Goal: Communication & Community: Answer question/provide support

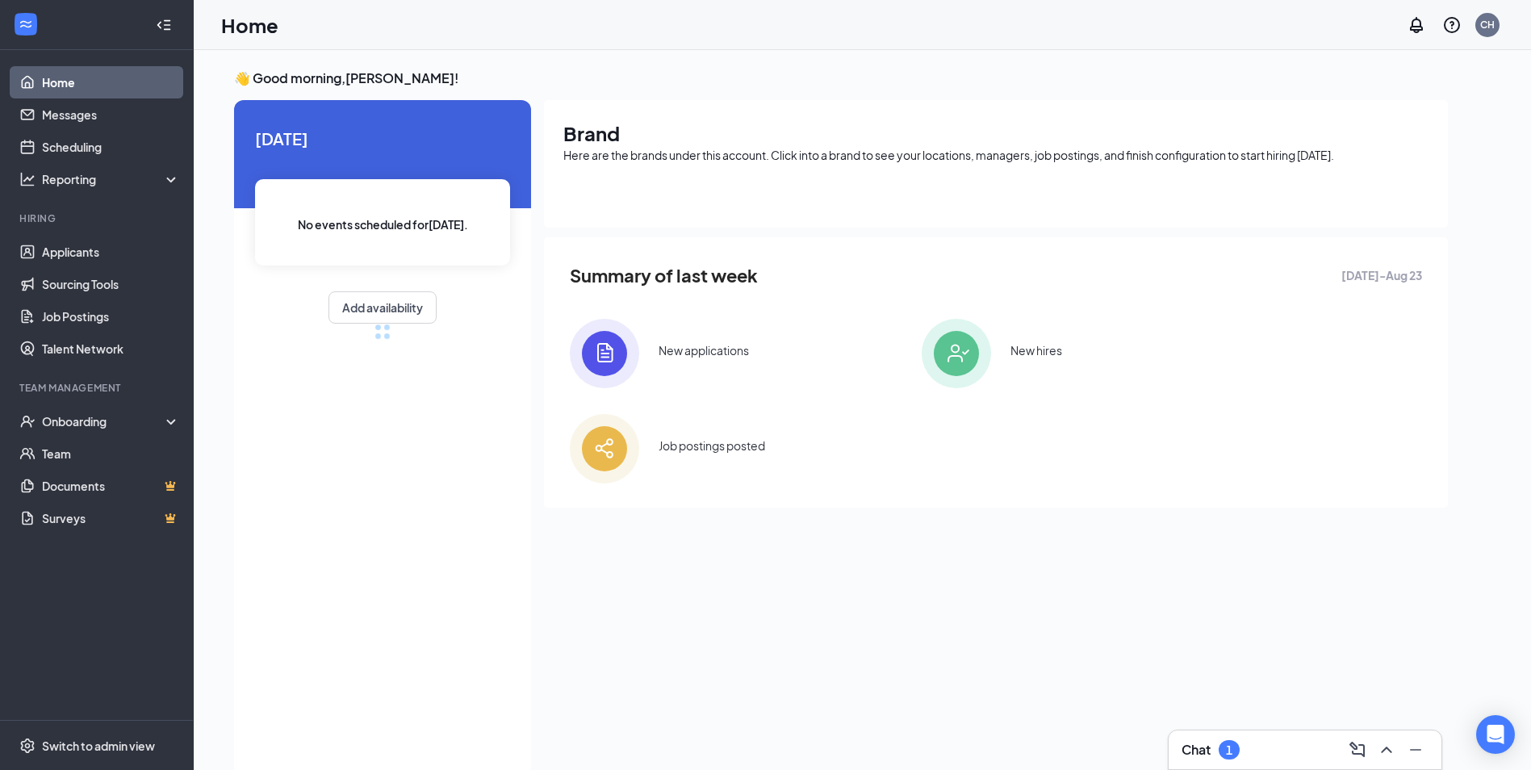
click at [1293, 755] on div "Chat 1" at bounding box center [1304, 750] width 247 height 26
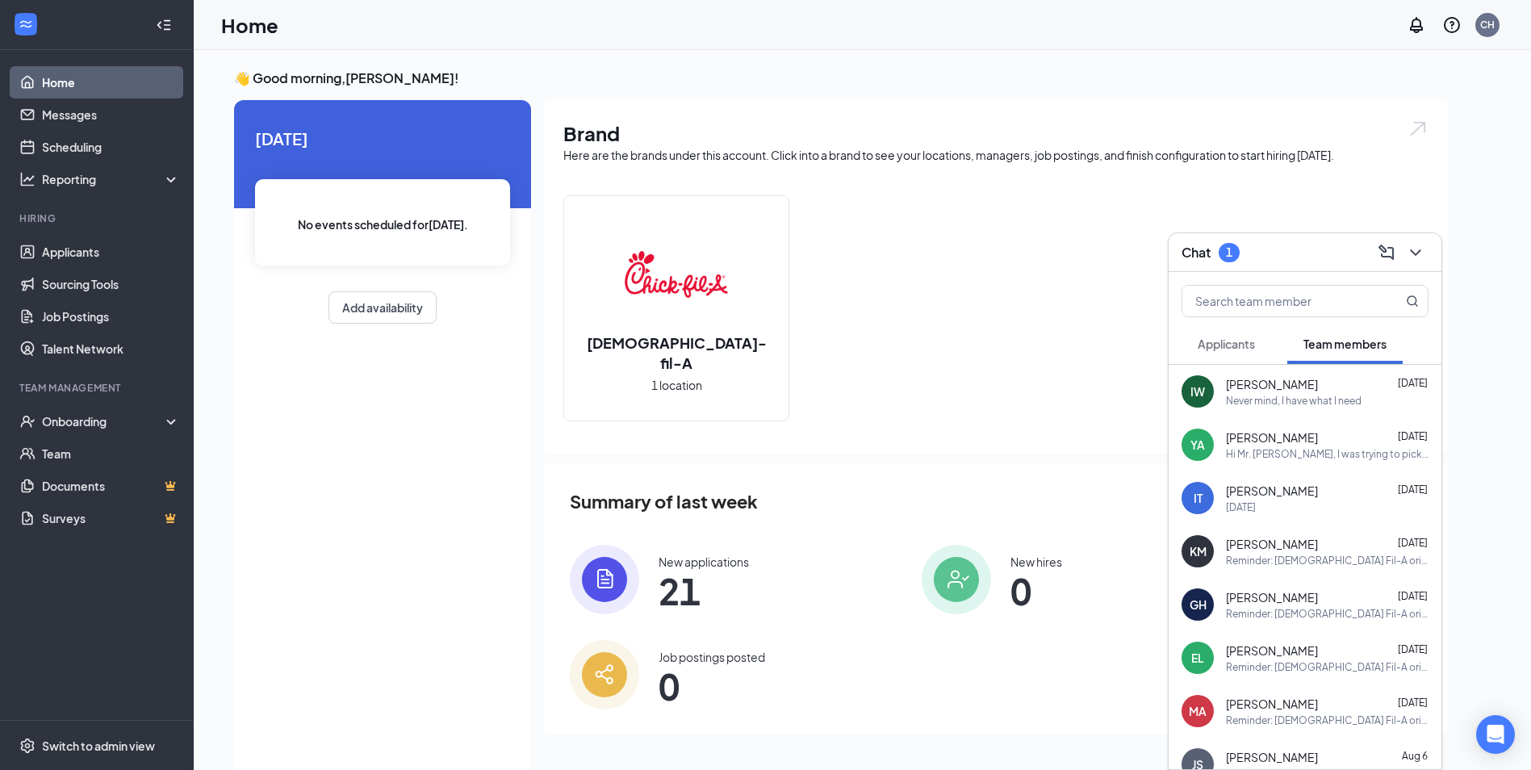
click at [1223, 341] on span "Applicants" at bounding box center [1226, 344] width 57 height 15
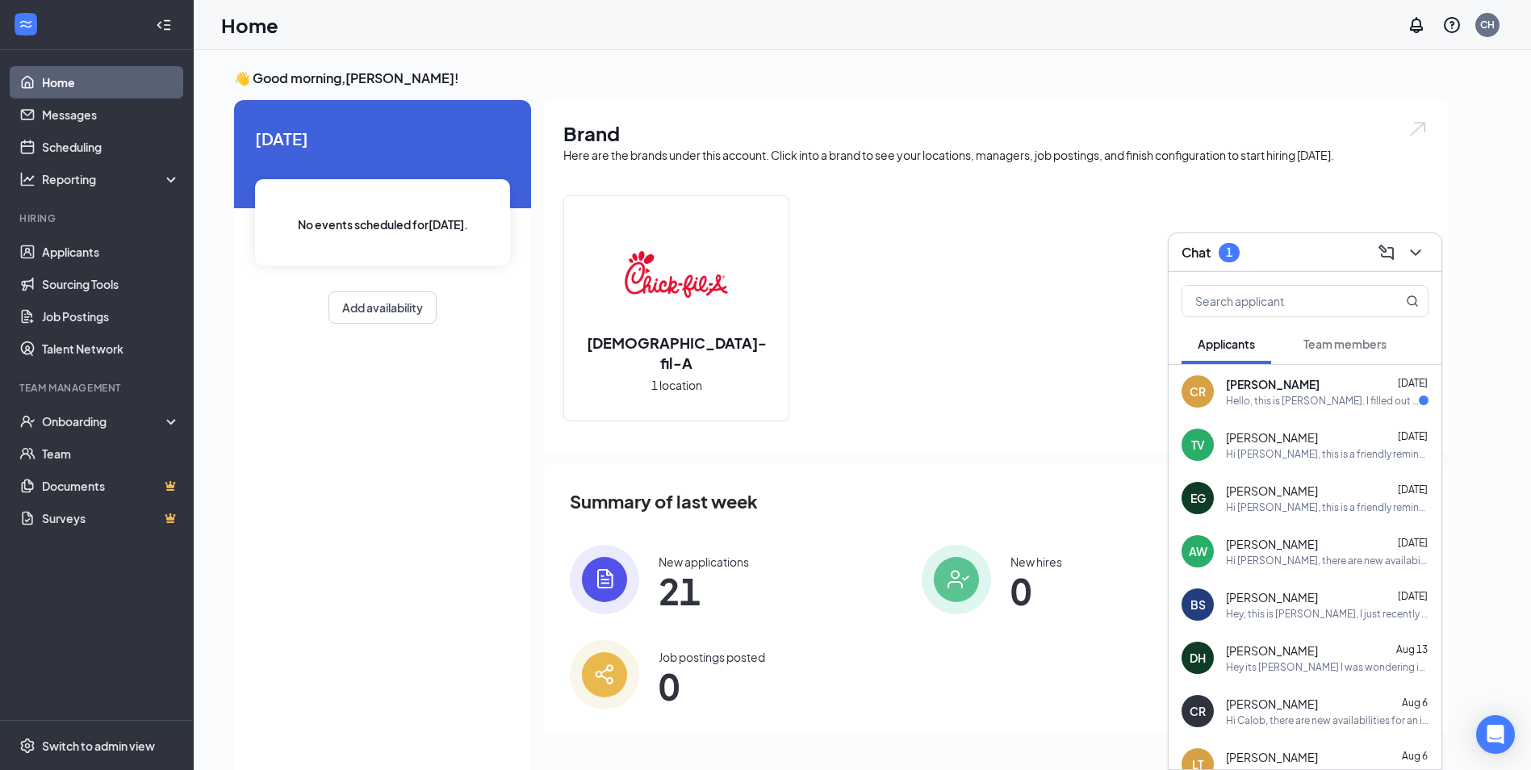
click at [1265, 403] on div "Hello, this is [PERSON_NAME]. I filled out an application [DATE], and I'm just …" at bounding box center [1322, 401] width 193 height 14
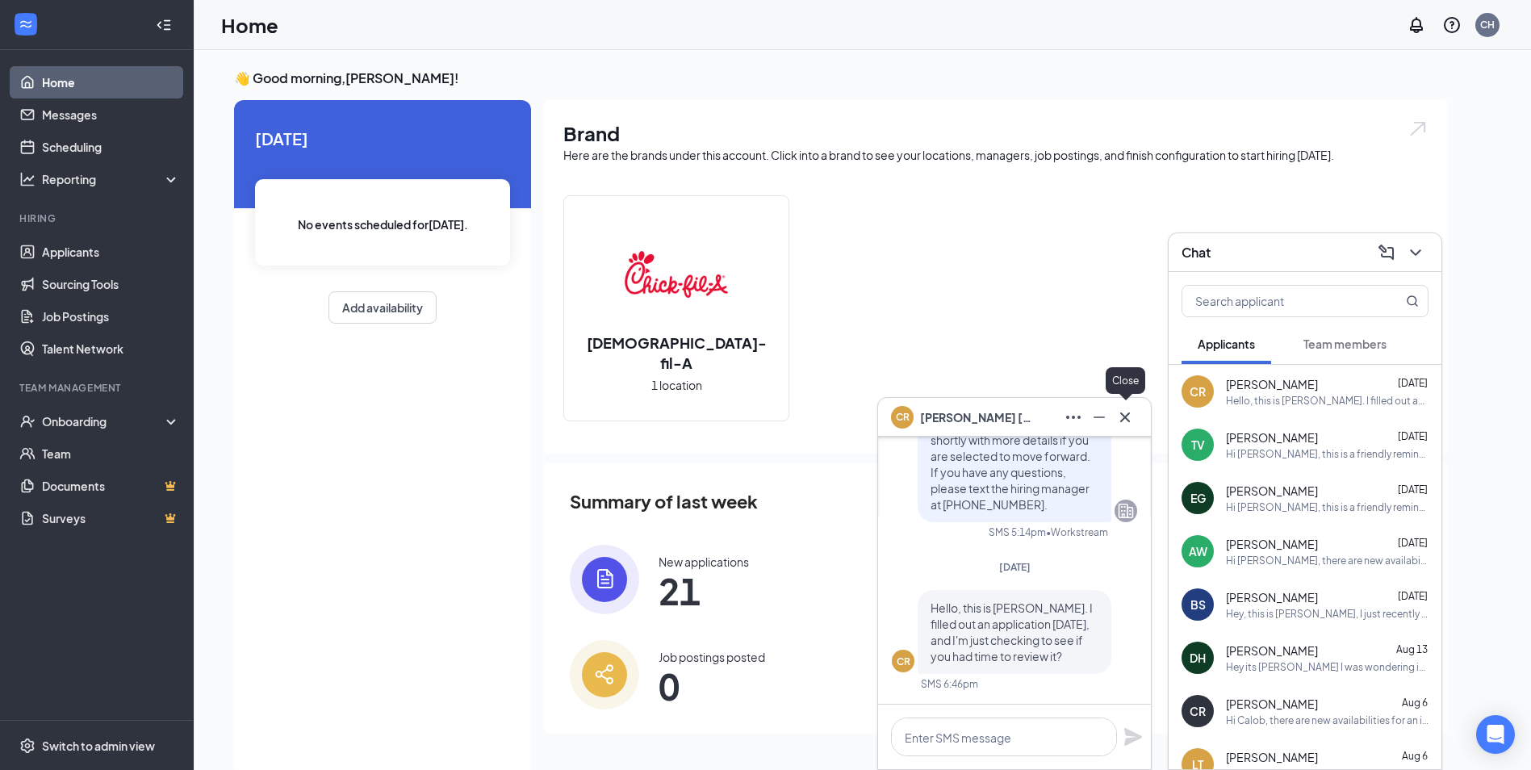
click at [1131, 420] on icon "Cross" at bounding box center [1124, 417] width 19 height 19
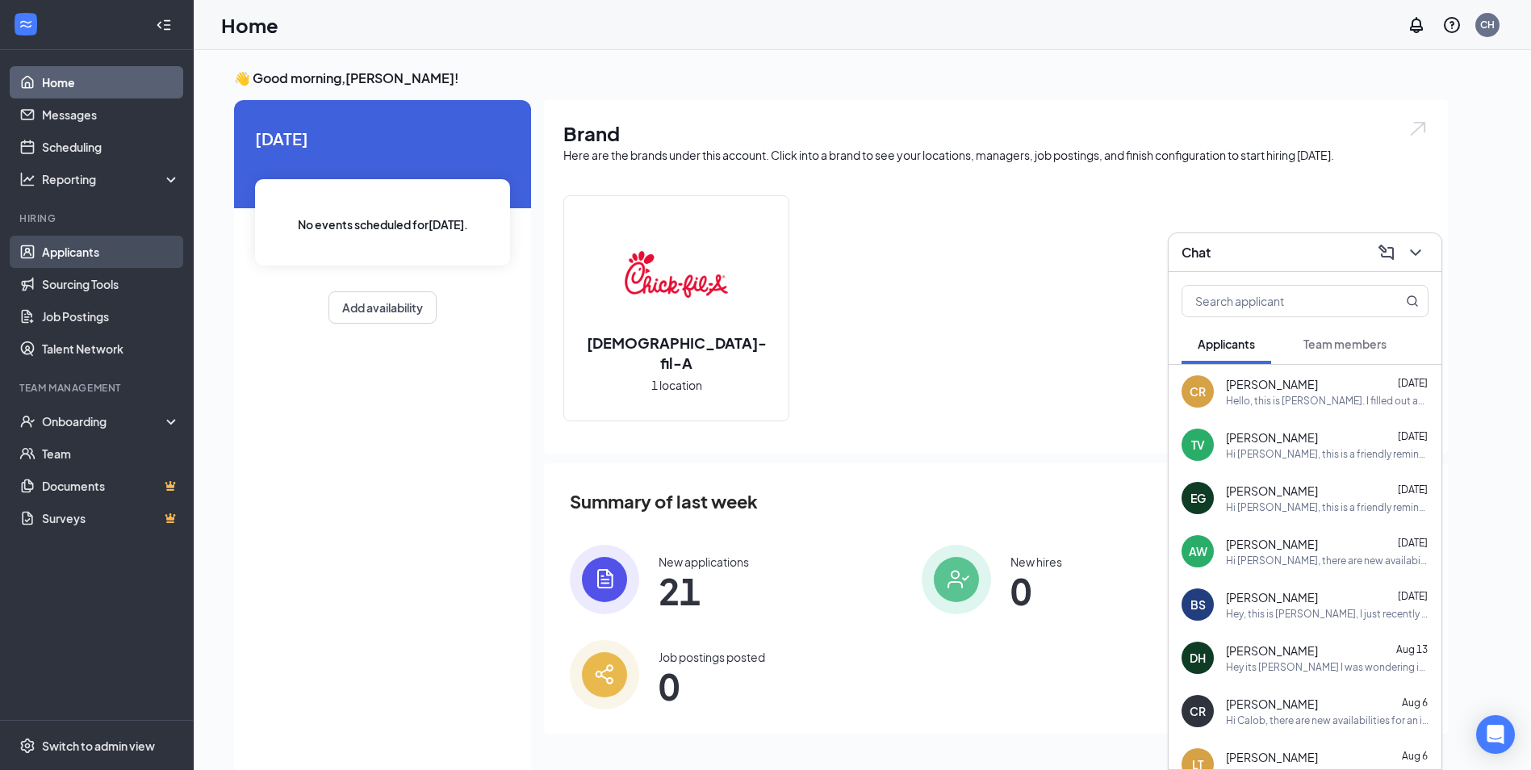
click at [64, 249] on link "Applicants" at bounding box center [111, 252] width 138 height 32
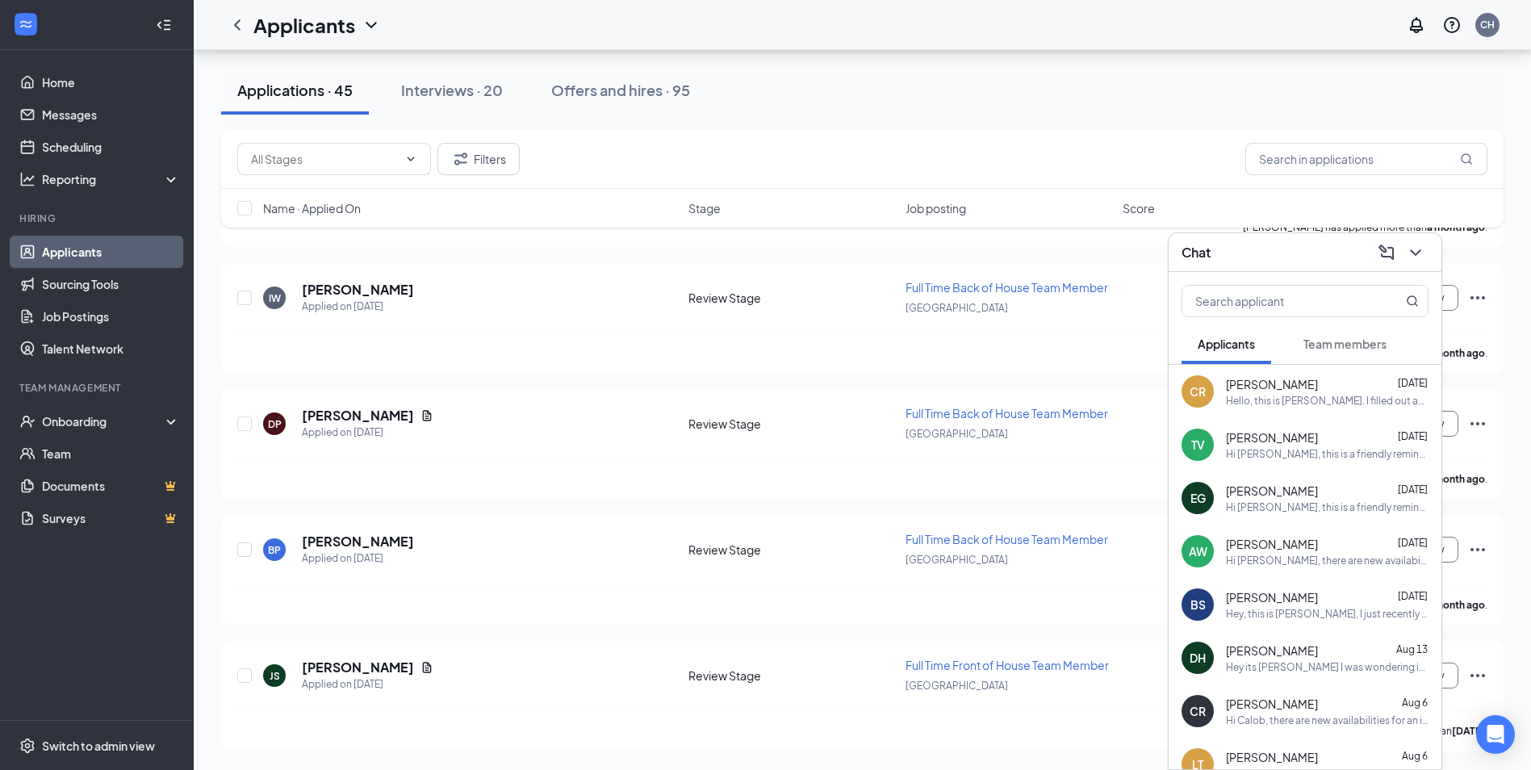
click at [1292, 442] on span "[PERSON_NAME]" at bounding box center [1272, 437] width 92 height 16
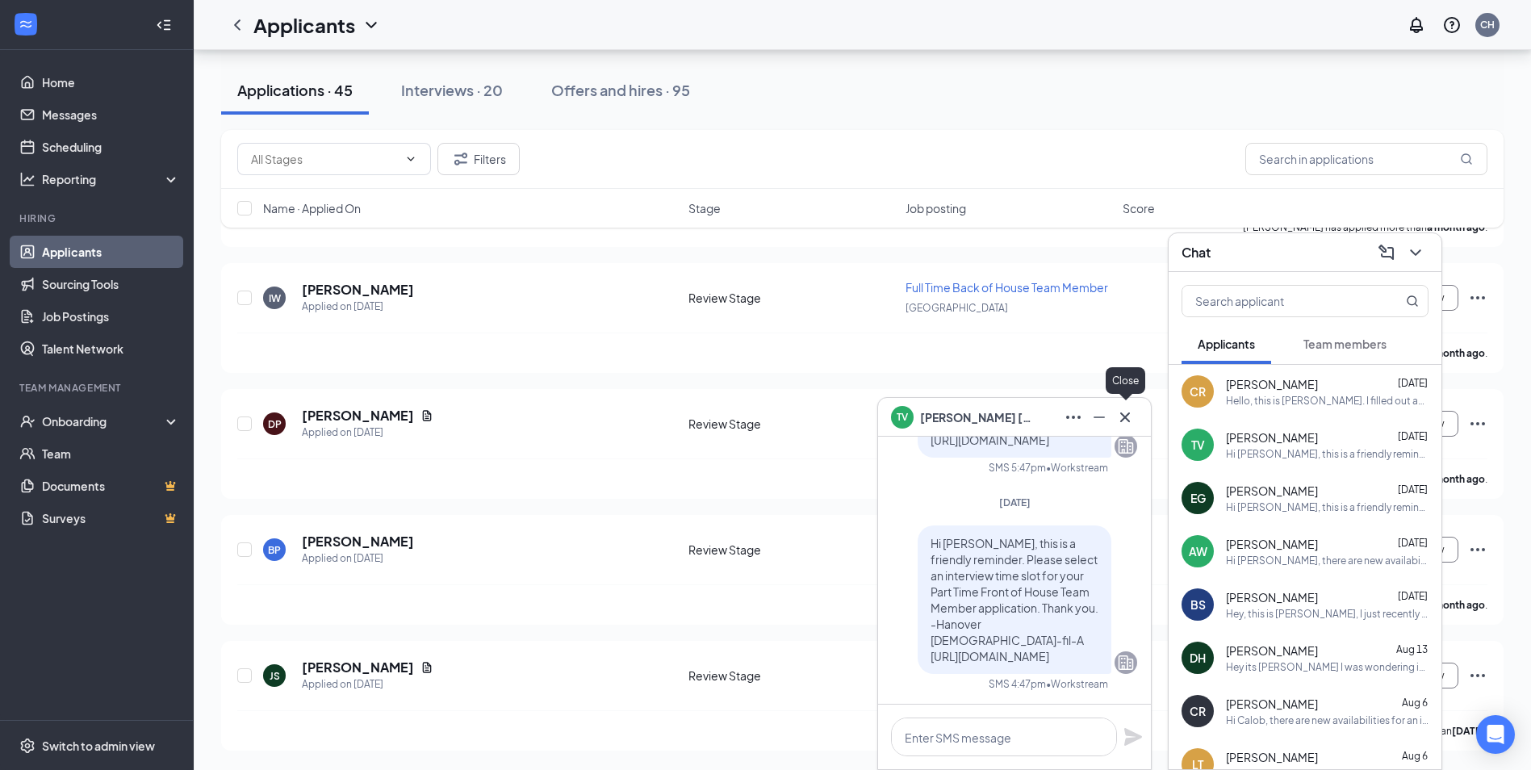
click at [1122, 418] on icon "Cross" at bounding box center [1124, 417] width 19 height 19
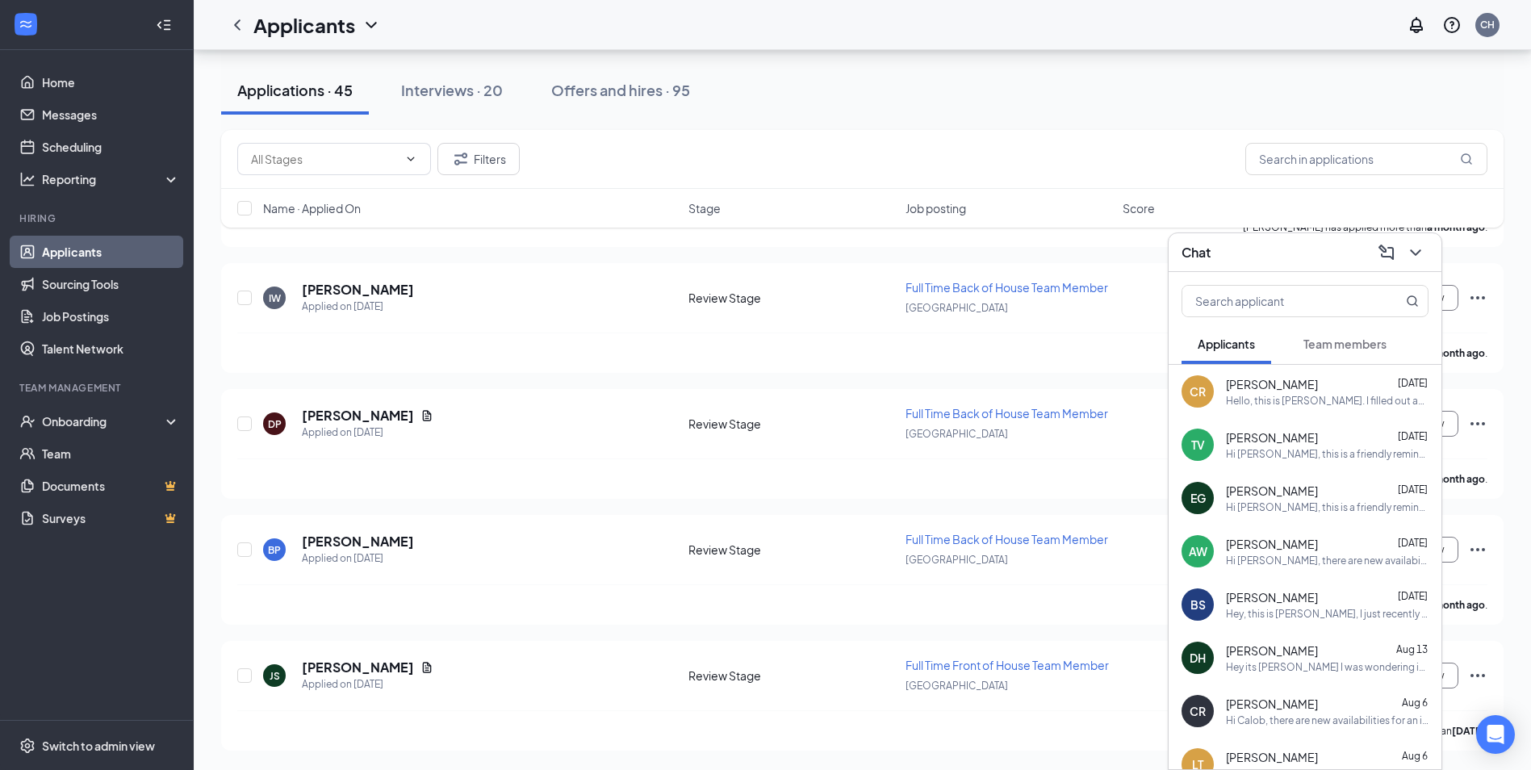
click at [1239, 550] on span "[PERSON_NAME]" at bounding box center [1272, 544] width 92 height 16
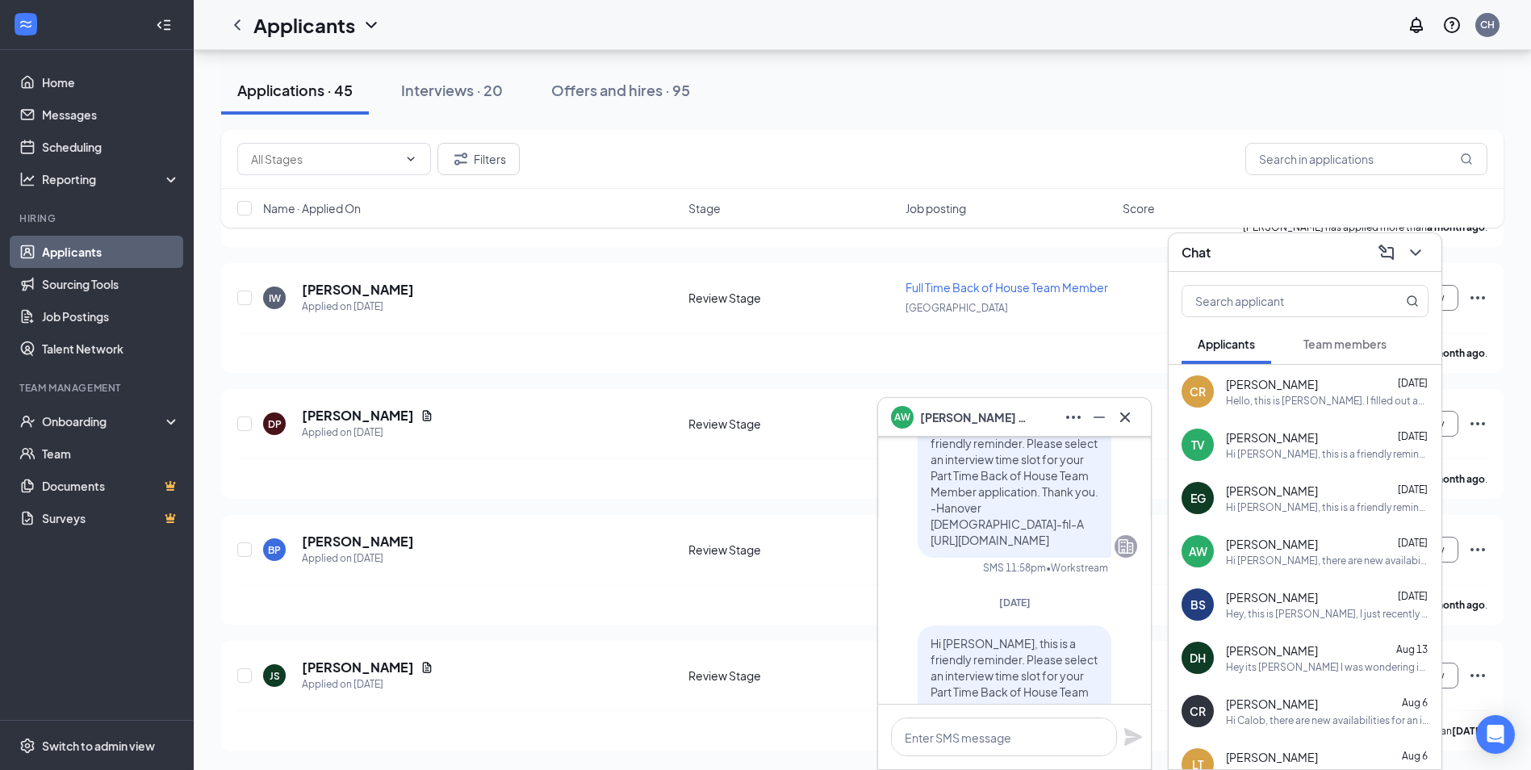
scroll to position [-323, 0]
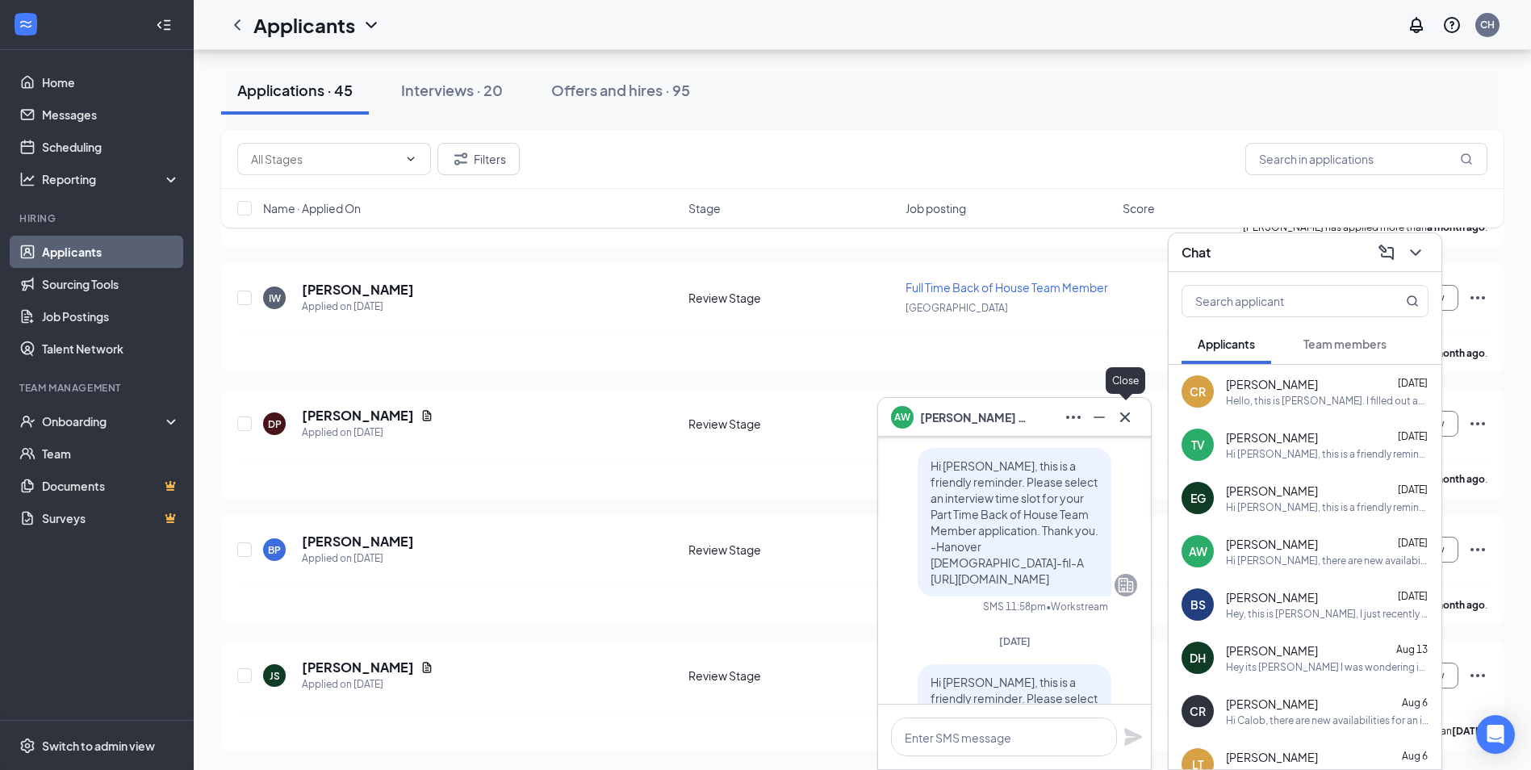
click at [1127, 421] on icon "Cross" at bounding box center [1124, 417] width 19 height 19
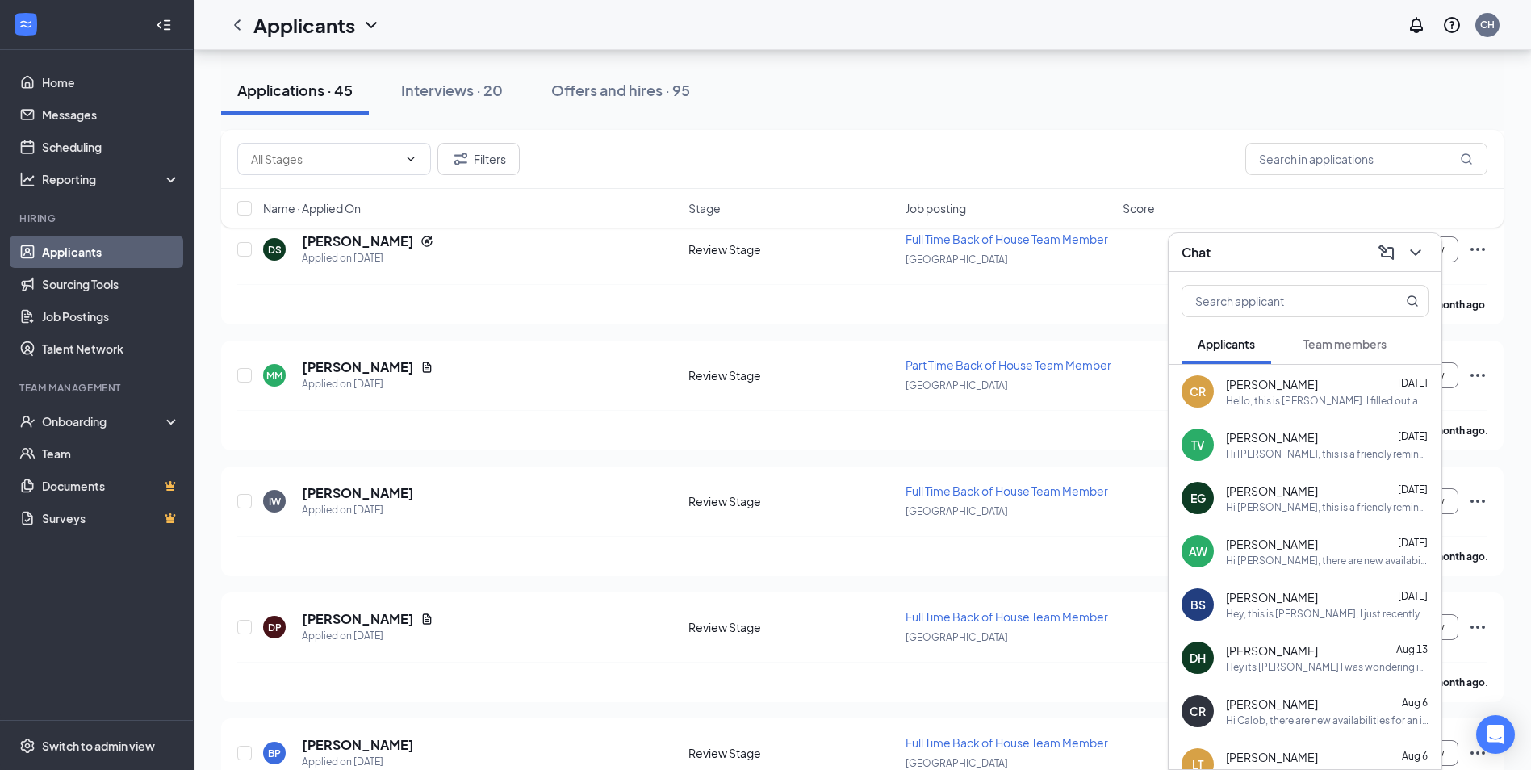
scroll to position [4969, 0]
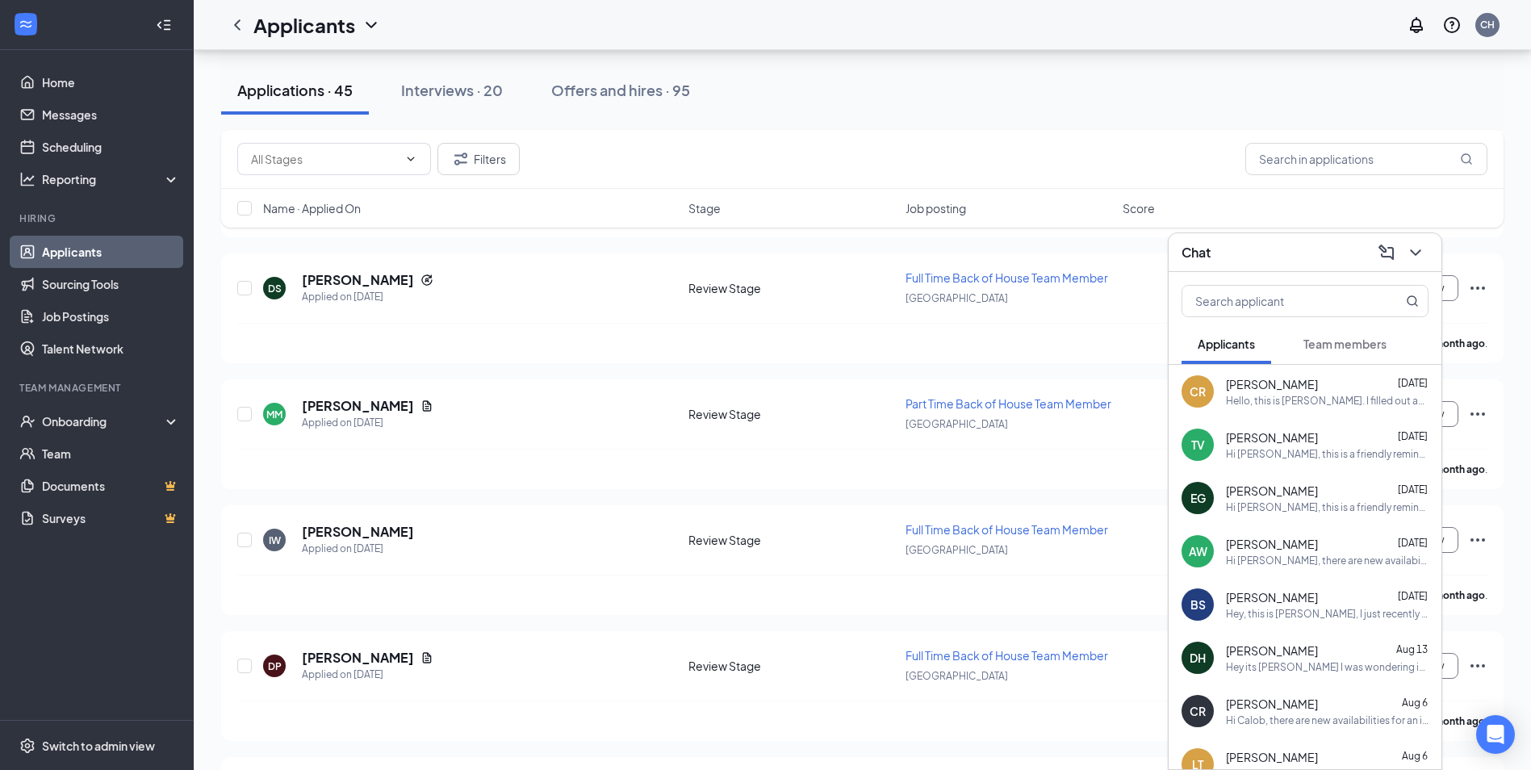
click at [1336, 342] on span "Team members" at bounding box center [1344, 344] width 83 height 15
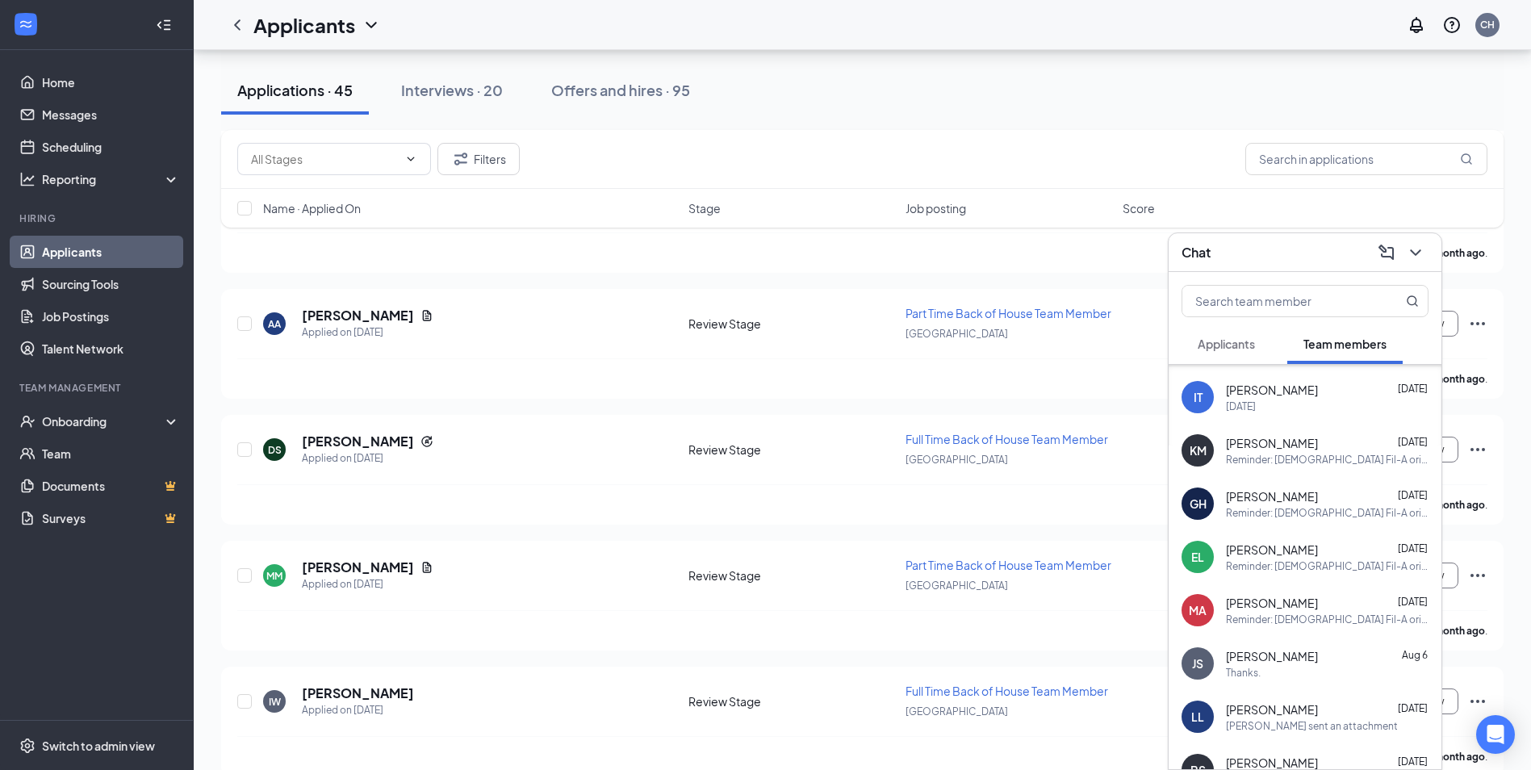
scroll to position [242, 0]
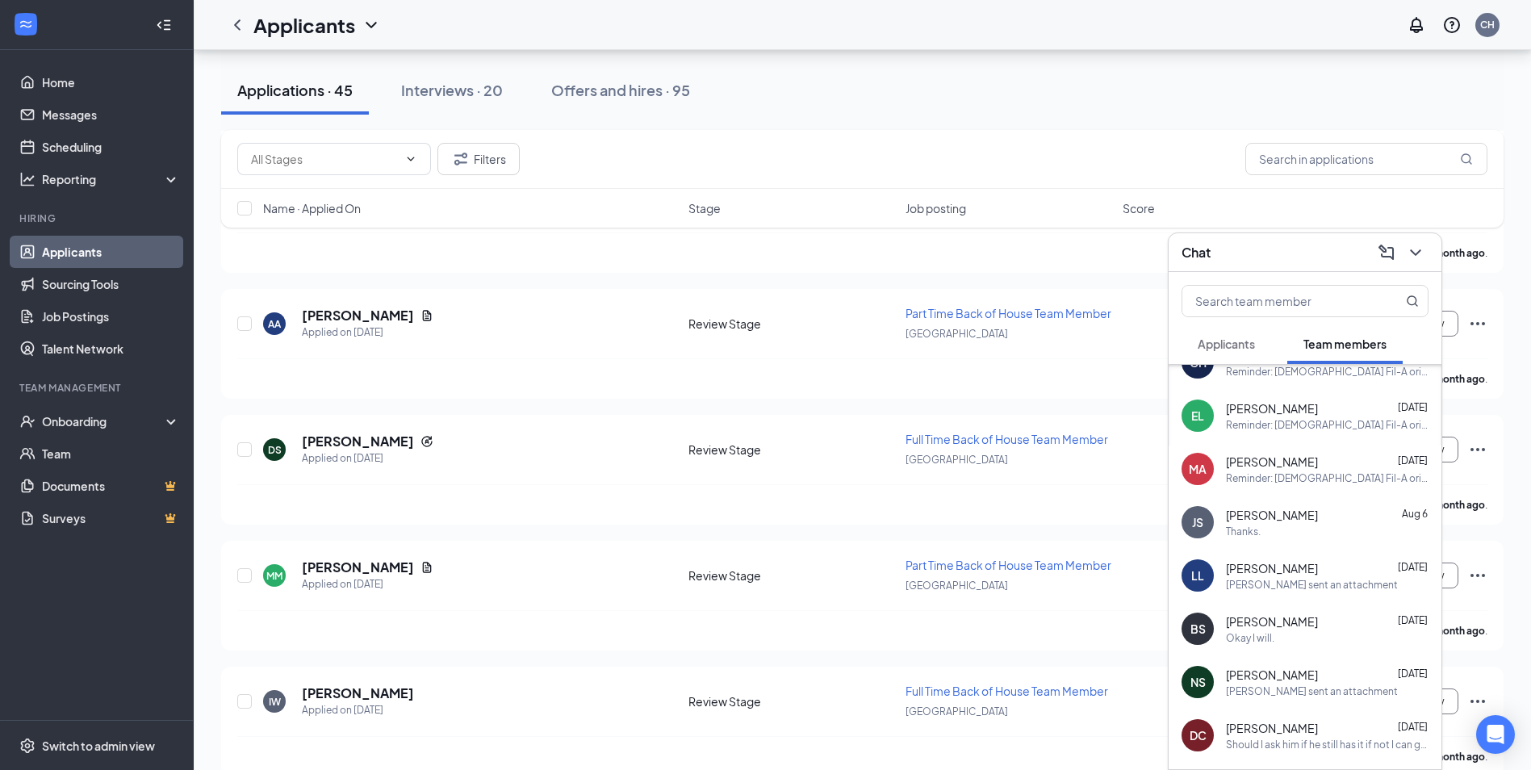
click at [1250, 344] on span "Applicants" at bounding box center [1226, 344] width 57 height 15
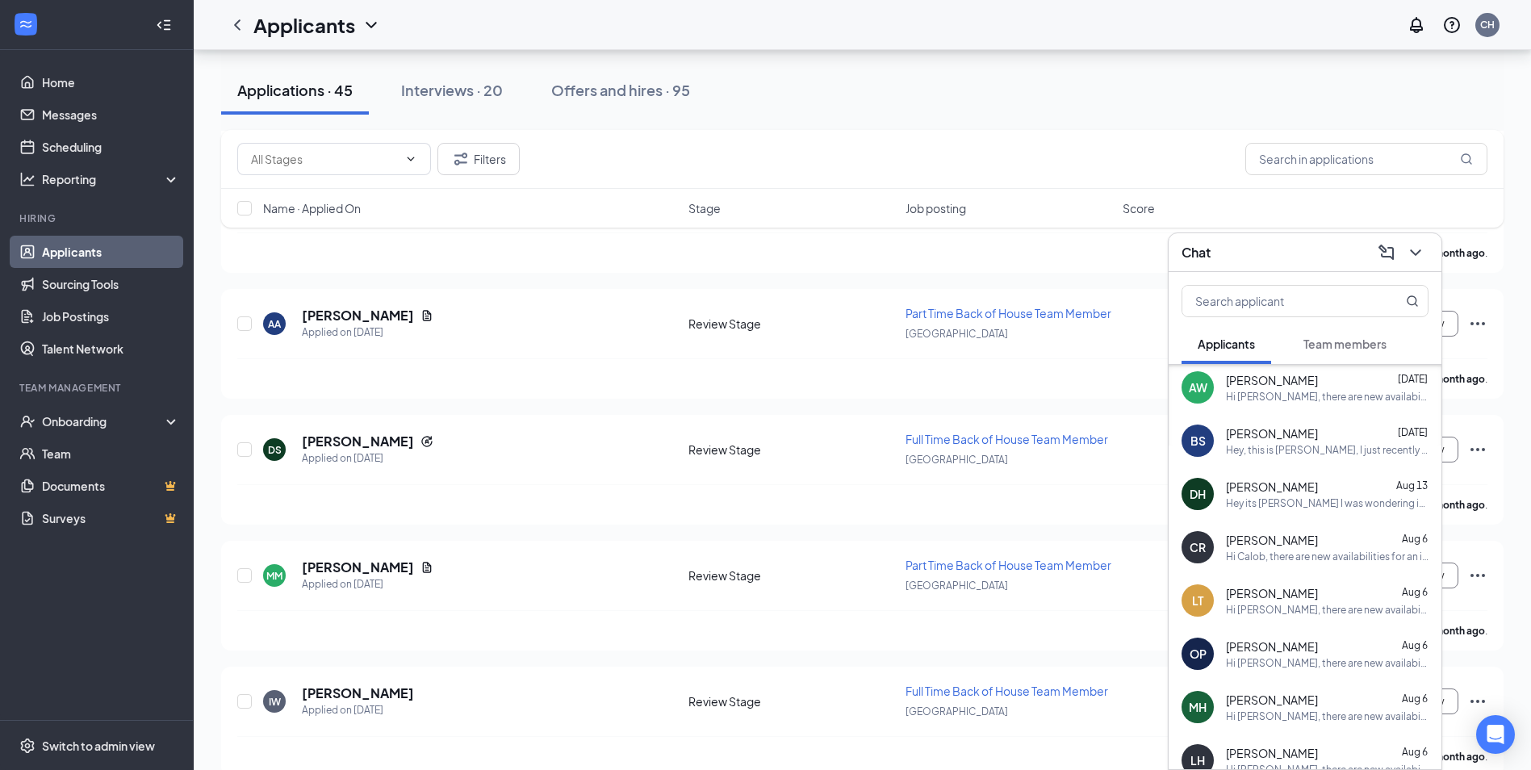
scroll to position [0, 0]
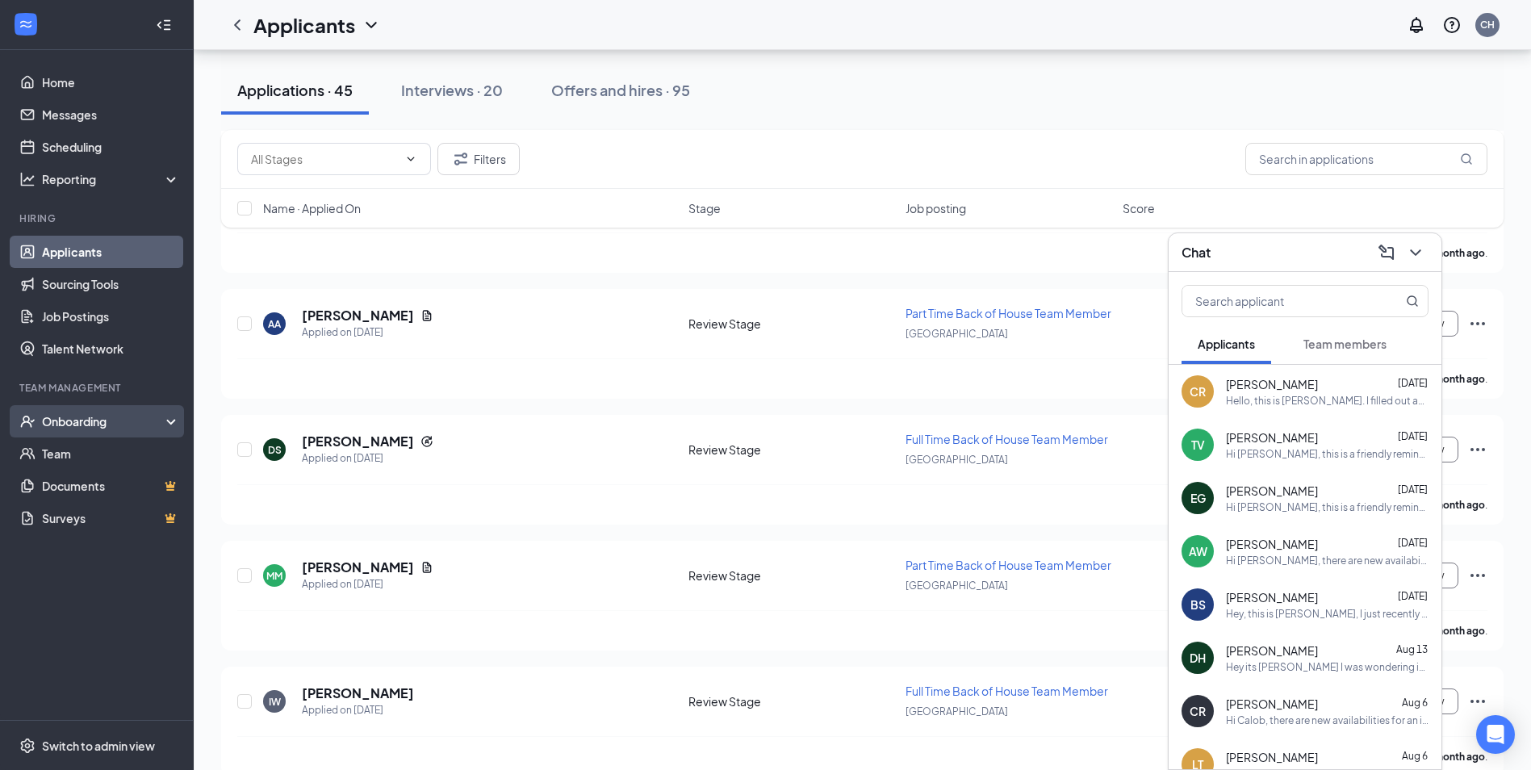
click at [63, 416] on div "Onboarding" at bounding box center [104, 421] width 124 height 16
click at [83, 450] on link "Overview" at bounding box center [111, 453] width 138 height 32
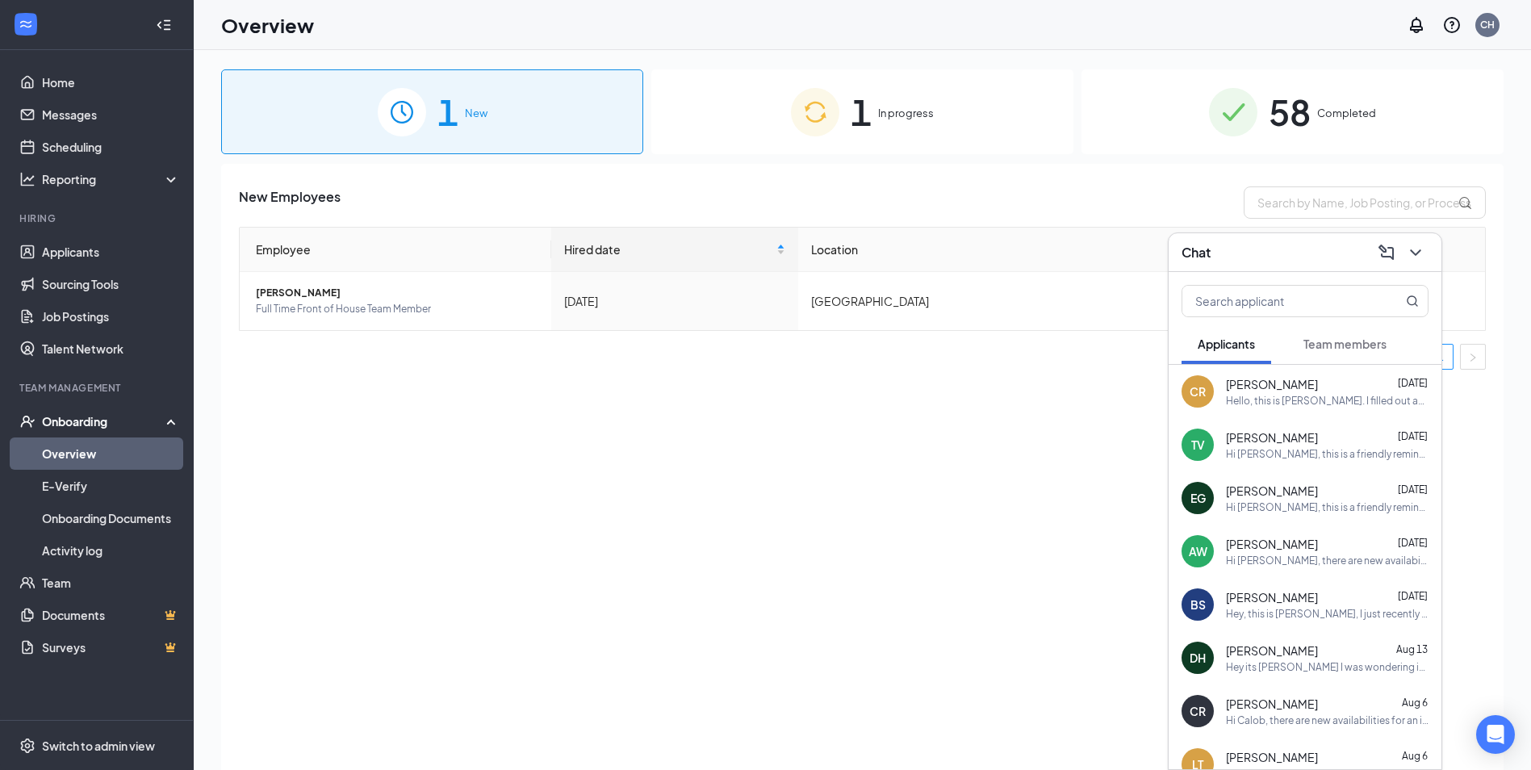
click at [947, 115] on div "1 In progress" at bounding box center [862, 111] width 422 height 85
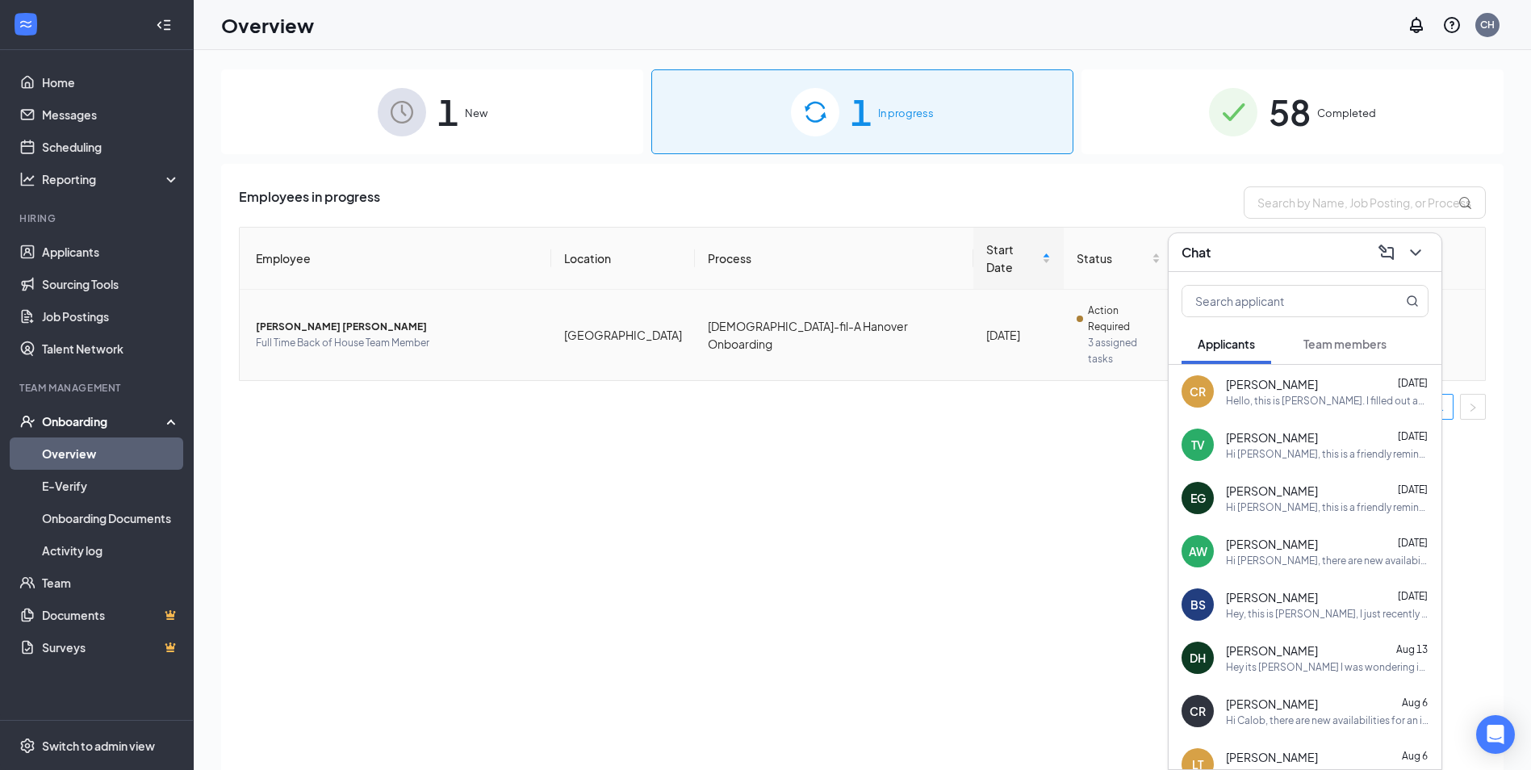
click at [321, 319] on span "[PERSON_NAME] [PERSON_NAME]" at bounding box center [397, 327] width 282 height 16
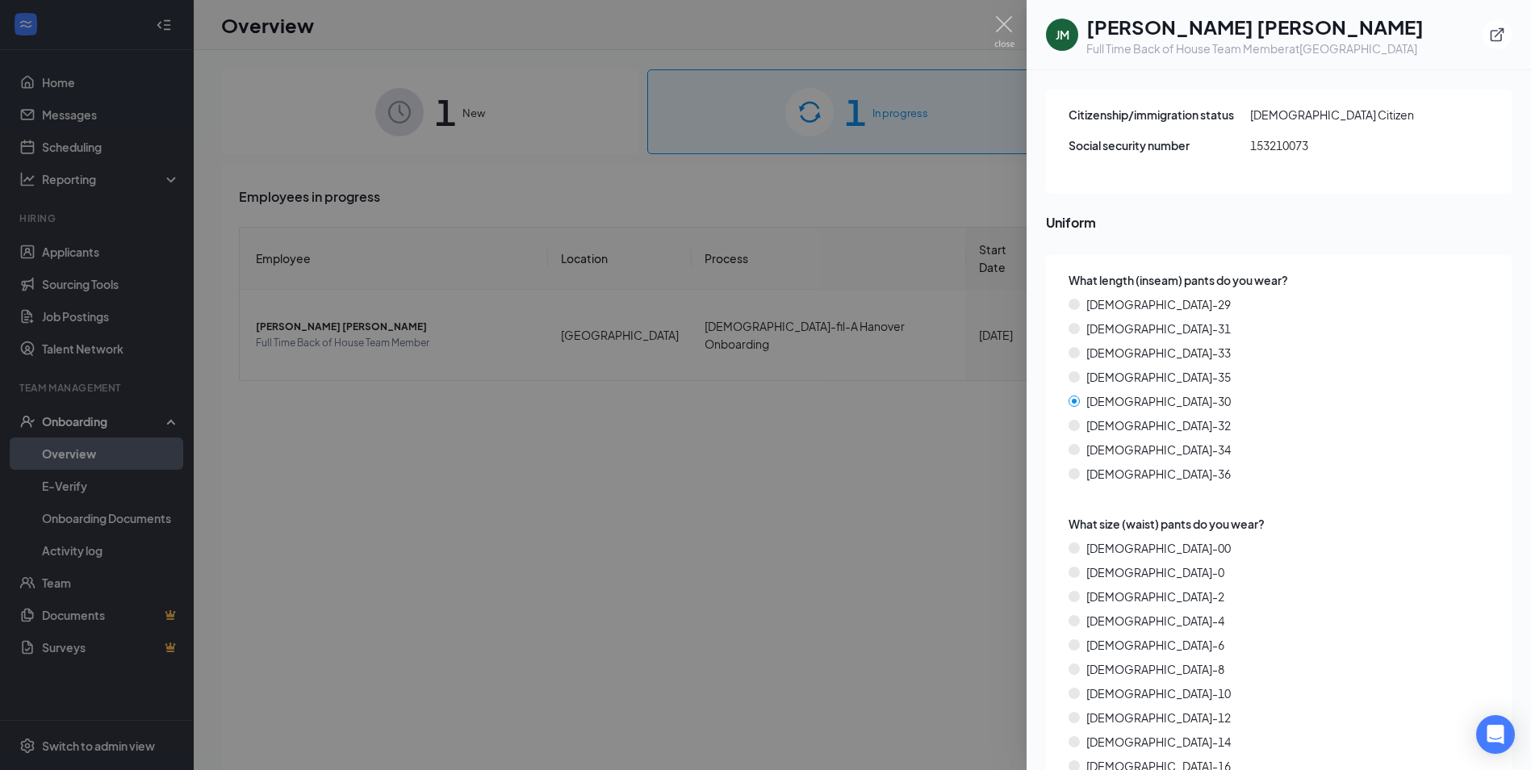
scroll to position [2098, 0]
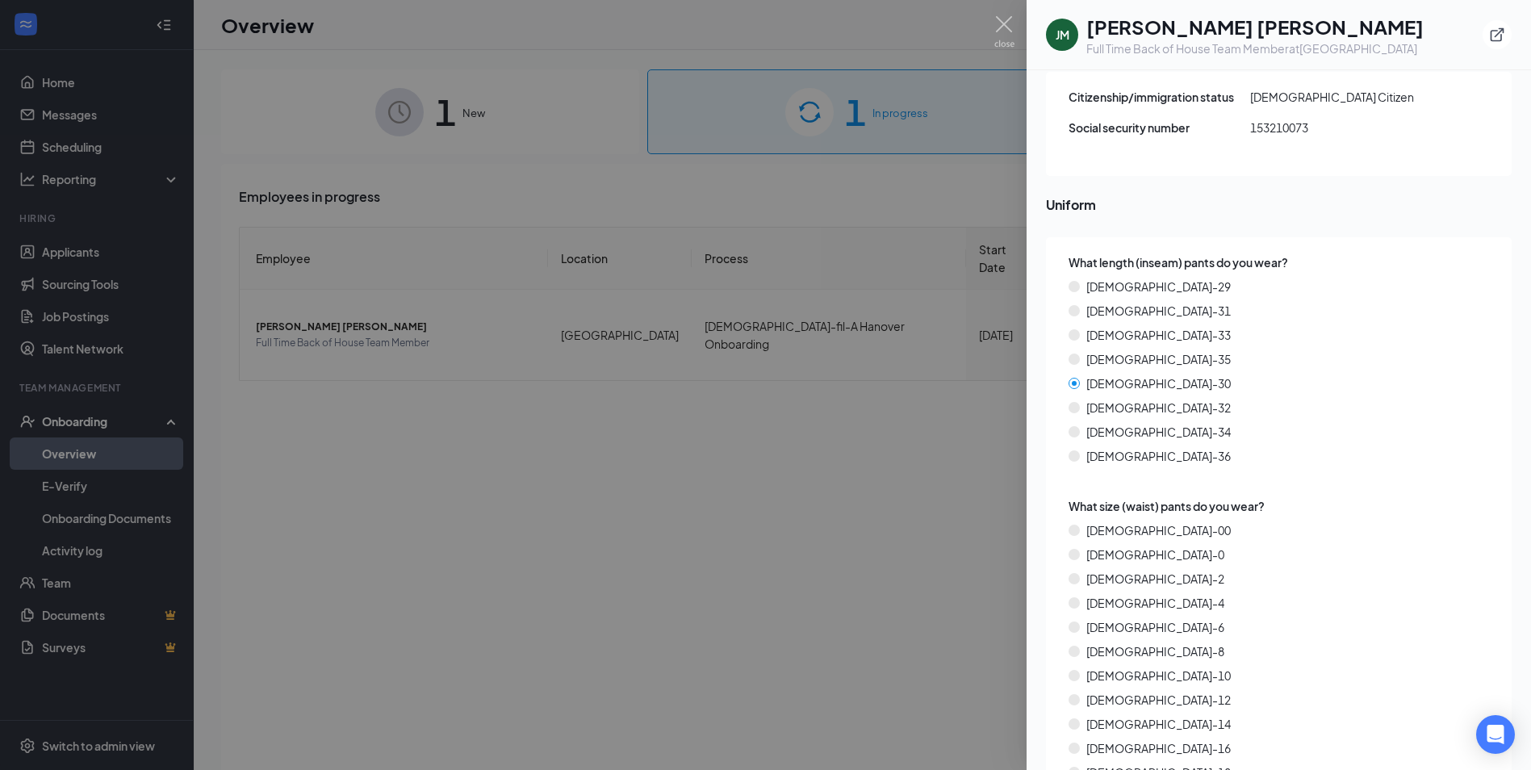
click at [385, 295] on div at bounding box center [765, 385] width 1531 height 770
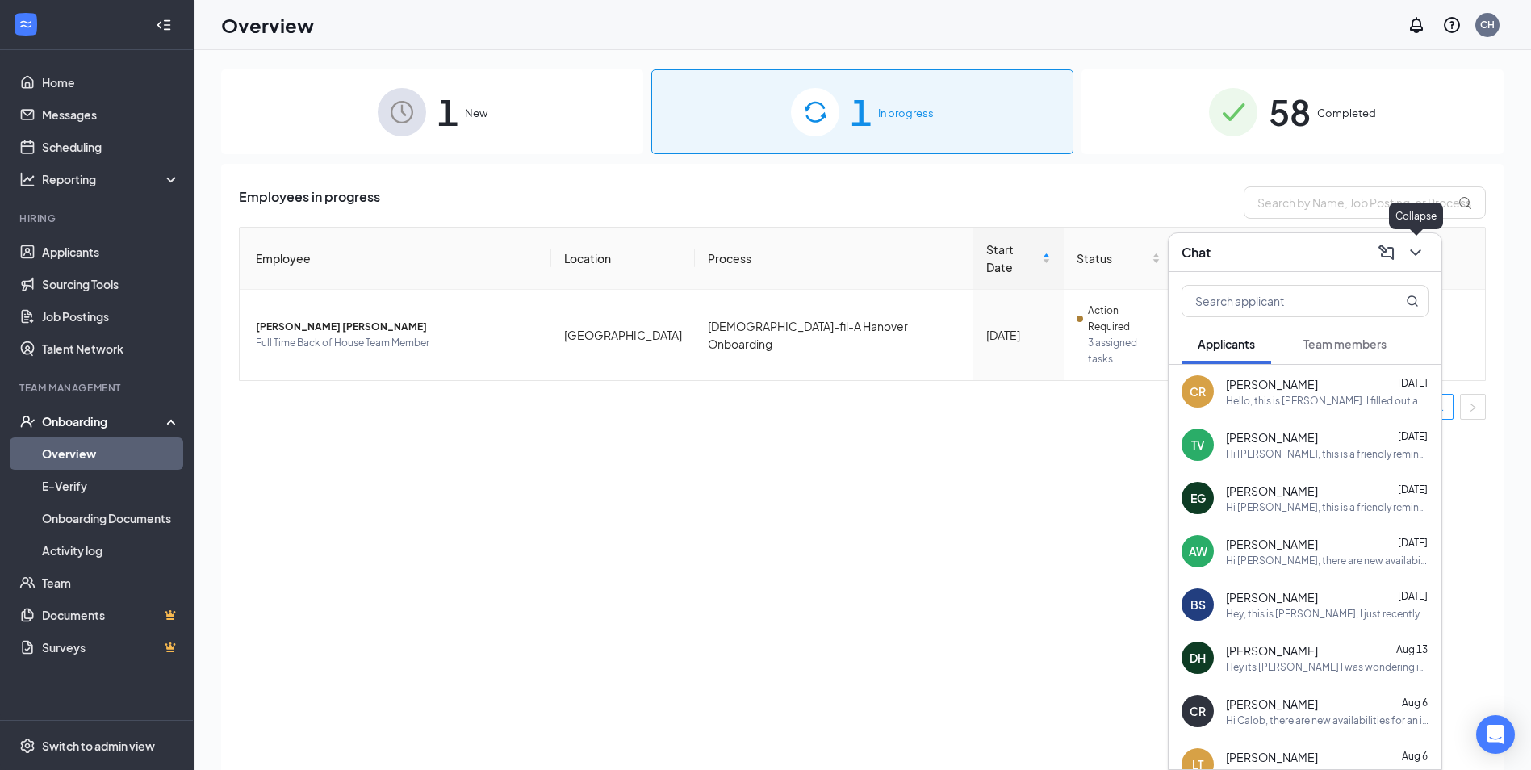
click at [1420, 249] on icon "ChevronDown" at bounding box center [1415, 252] width 10 height 6
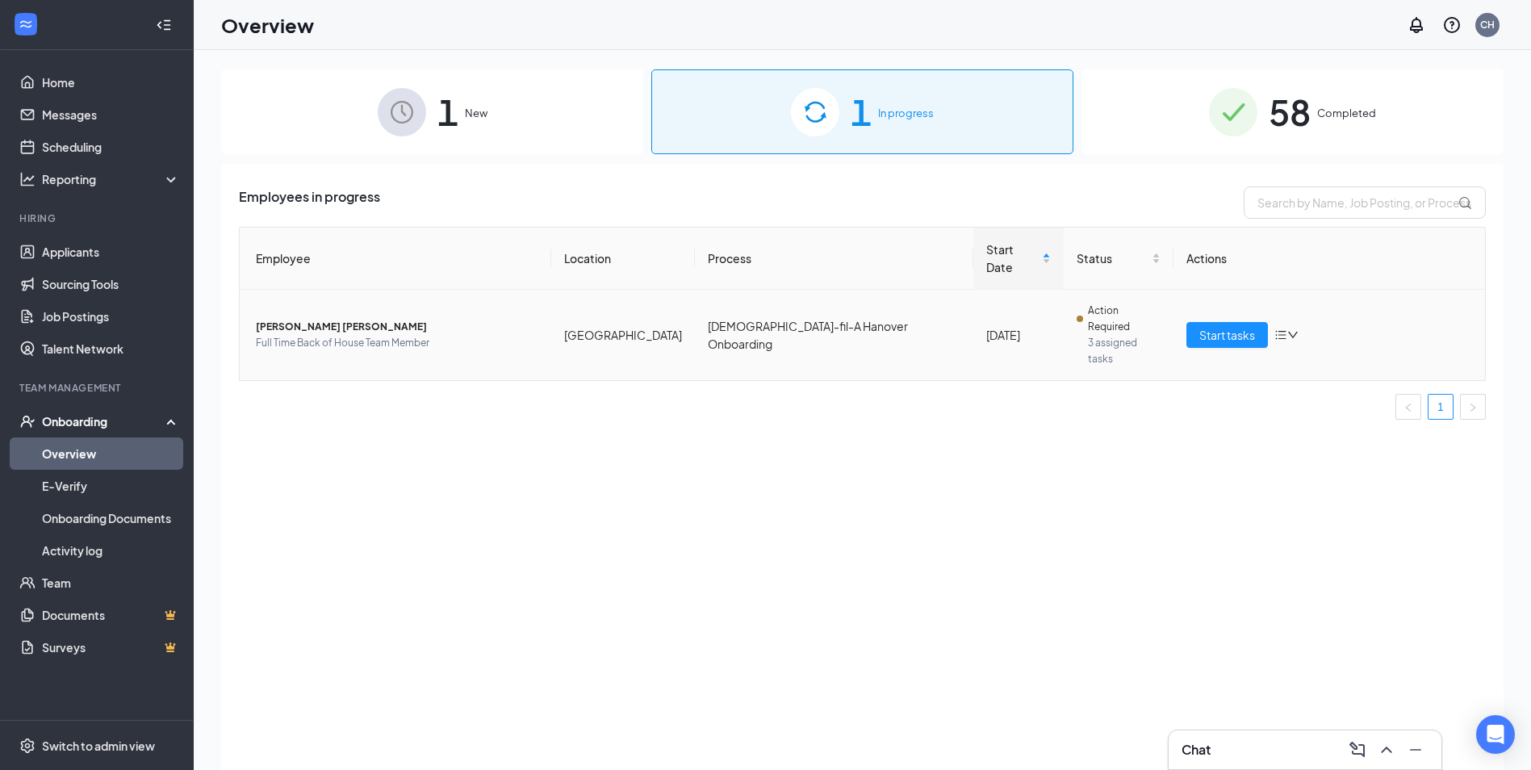
click at [1290, 329] on icon "down" at bounding box center [1292, 334] width 11 height 11
click at [323, 319] on span "[PERSON_NAME] [PERSON_NAME]" at bounding box center [397, 327] width 282 height 16
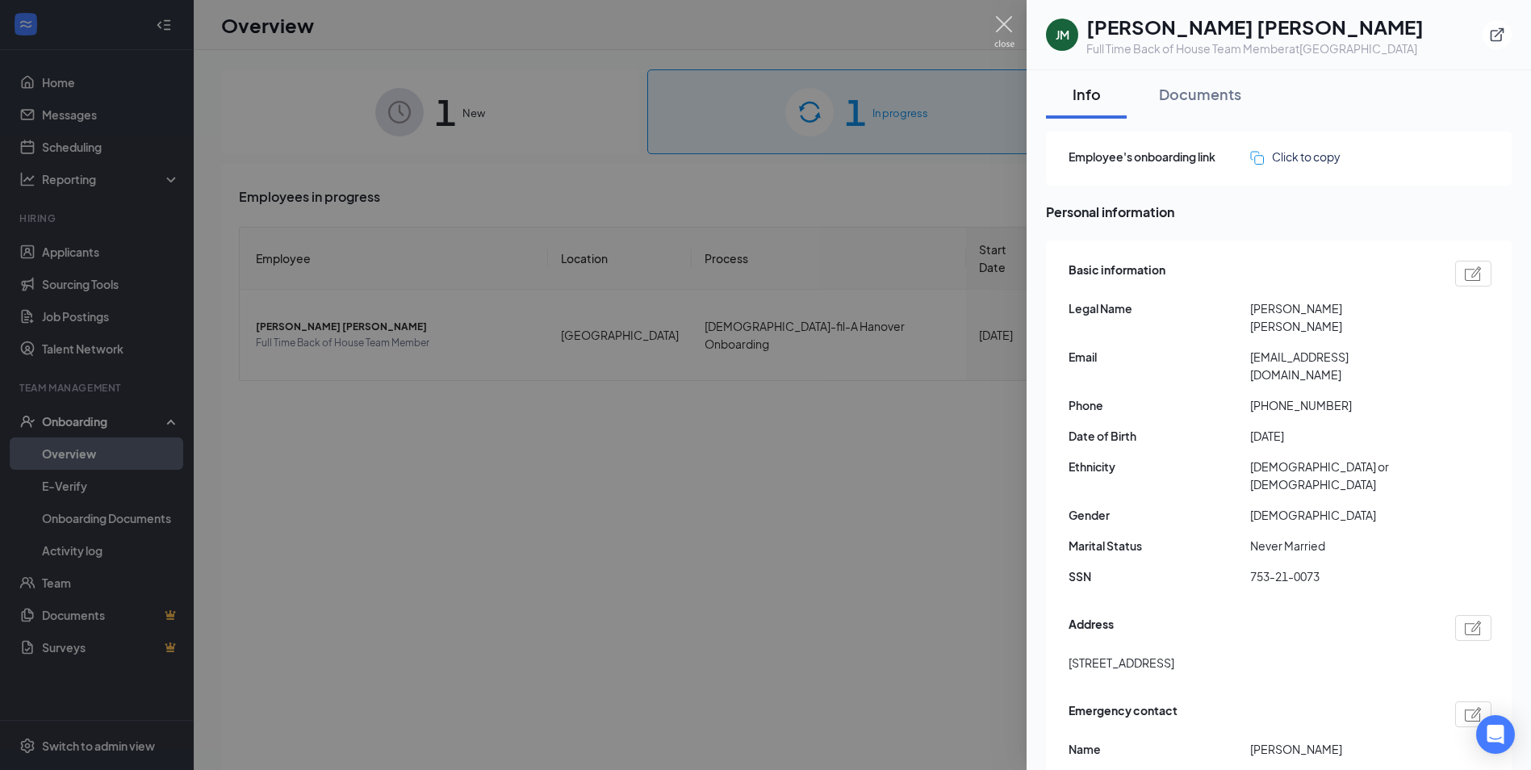
click at [1001, 27] on img at bounding box center [1004, 31] width 20 height 31
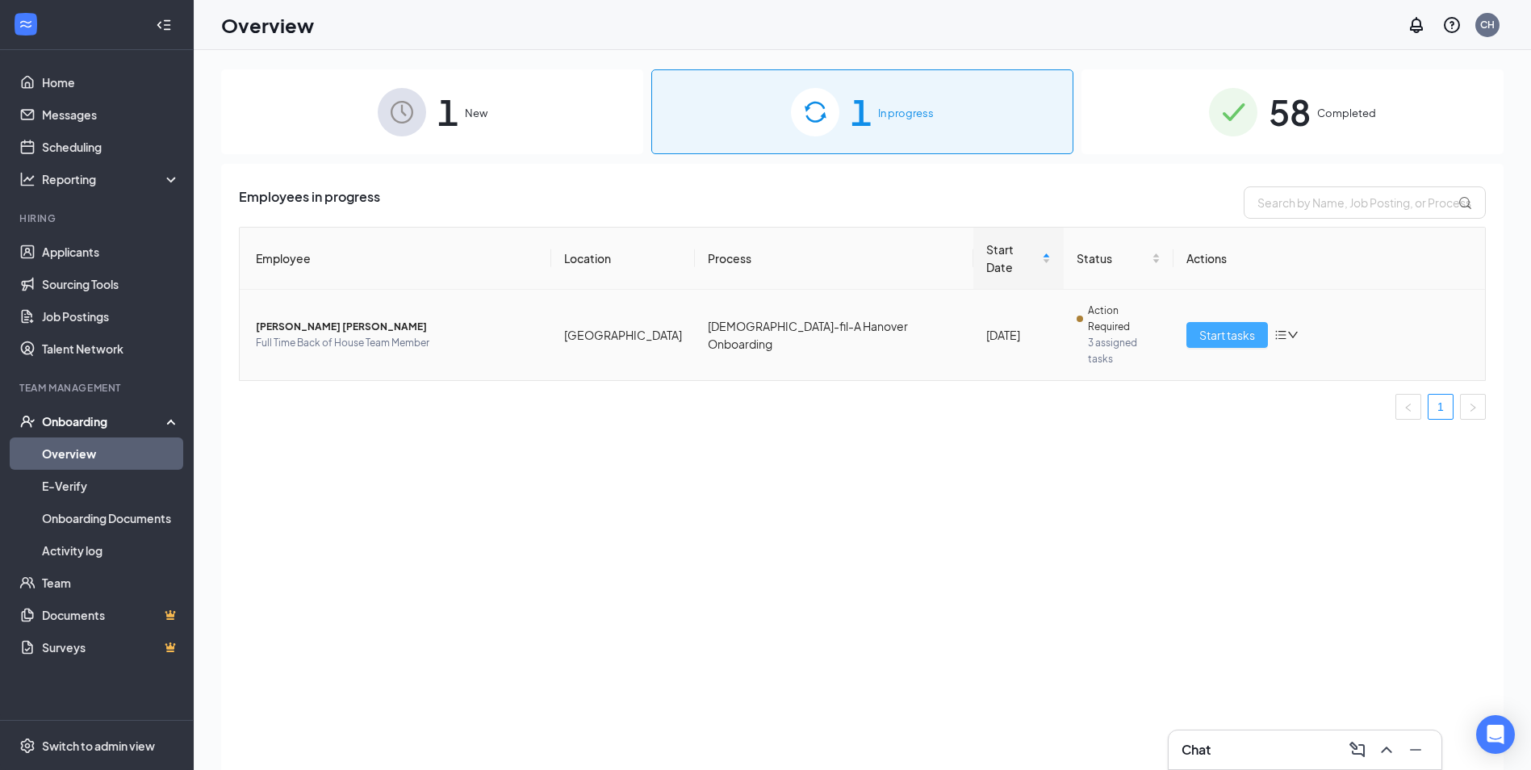
click at [1223, 326] on span "Start tasks" at bounding box center [1227, 335] width 56 height 18
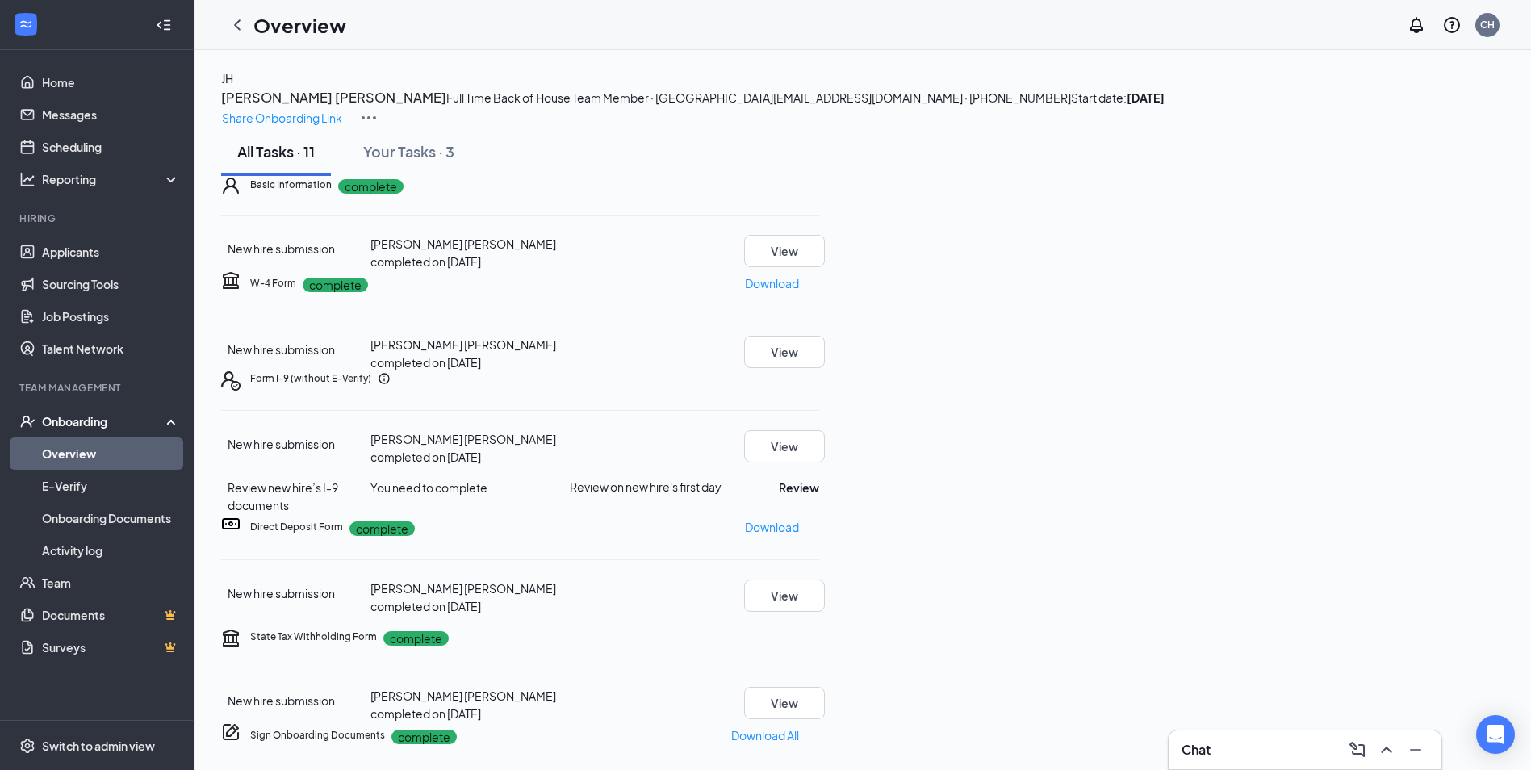
click at [378, 108] on img at bounding box center [368, 117] width 19 height 19
click at [72, 258] on link "Applicants" at bounding box center [111, 252] width 138 height 32
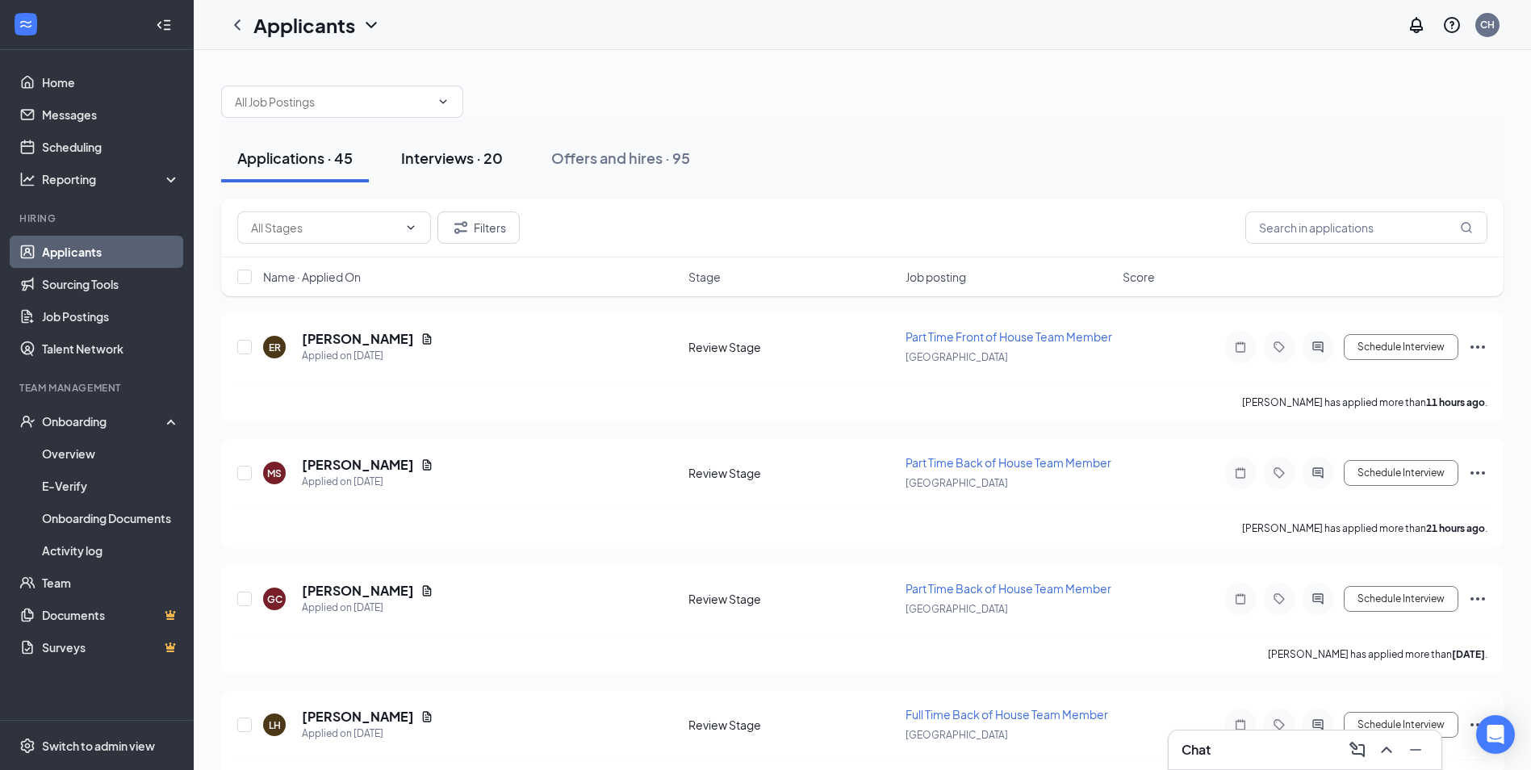
click at [433, 165] on div "Interviews · 20" at bounding box center [452, 158] width 102 height 20
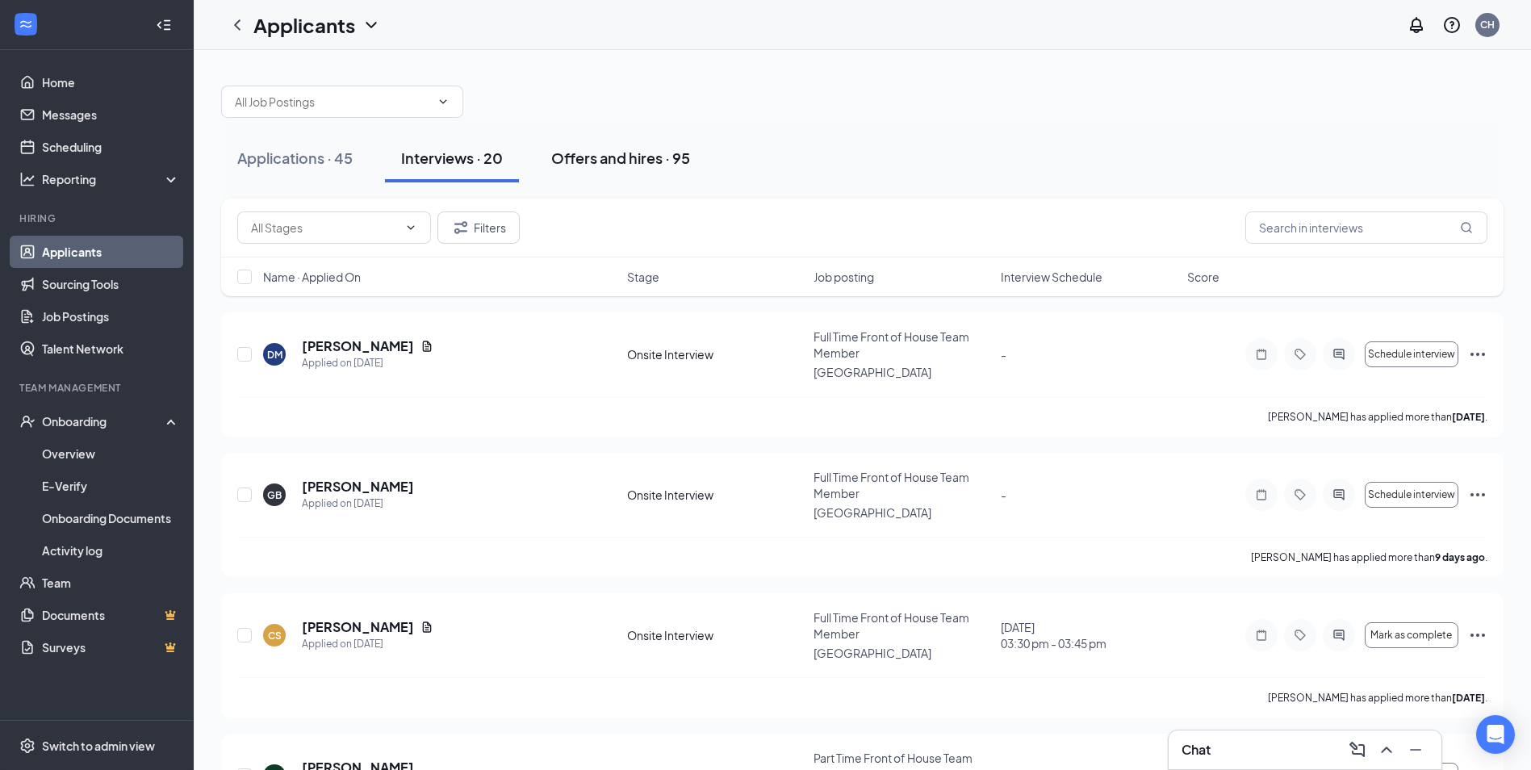
click at [592, 157] on div "Offers and hires · 95" at bounding box center [620, 158] width 139 height 20
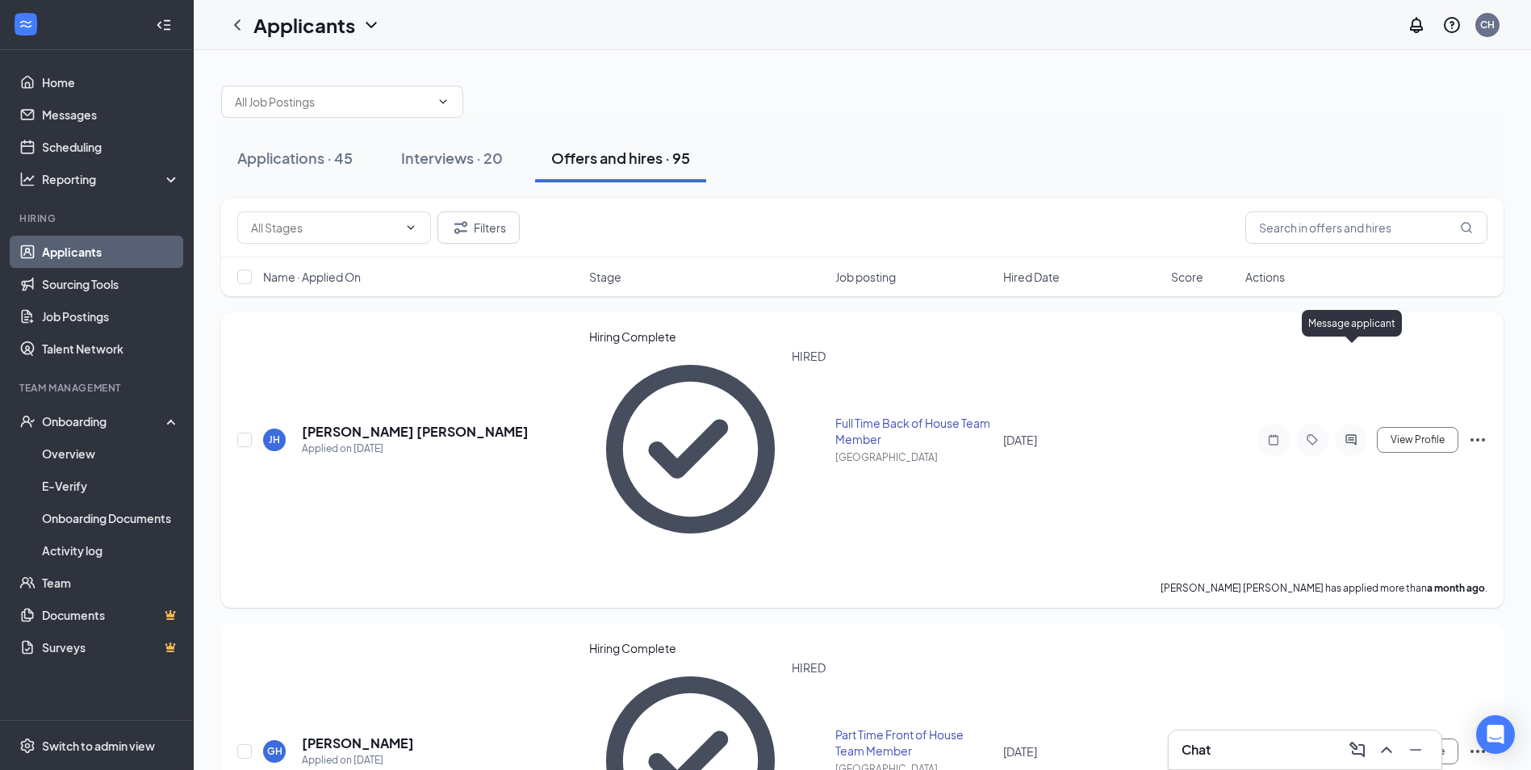
click at [1353, 434] on icon "ActiveChat" at bounding box center [1350, 439] width 10 height 10
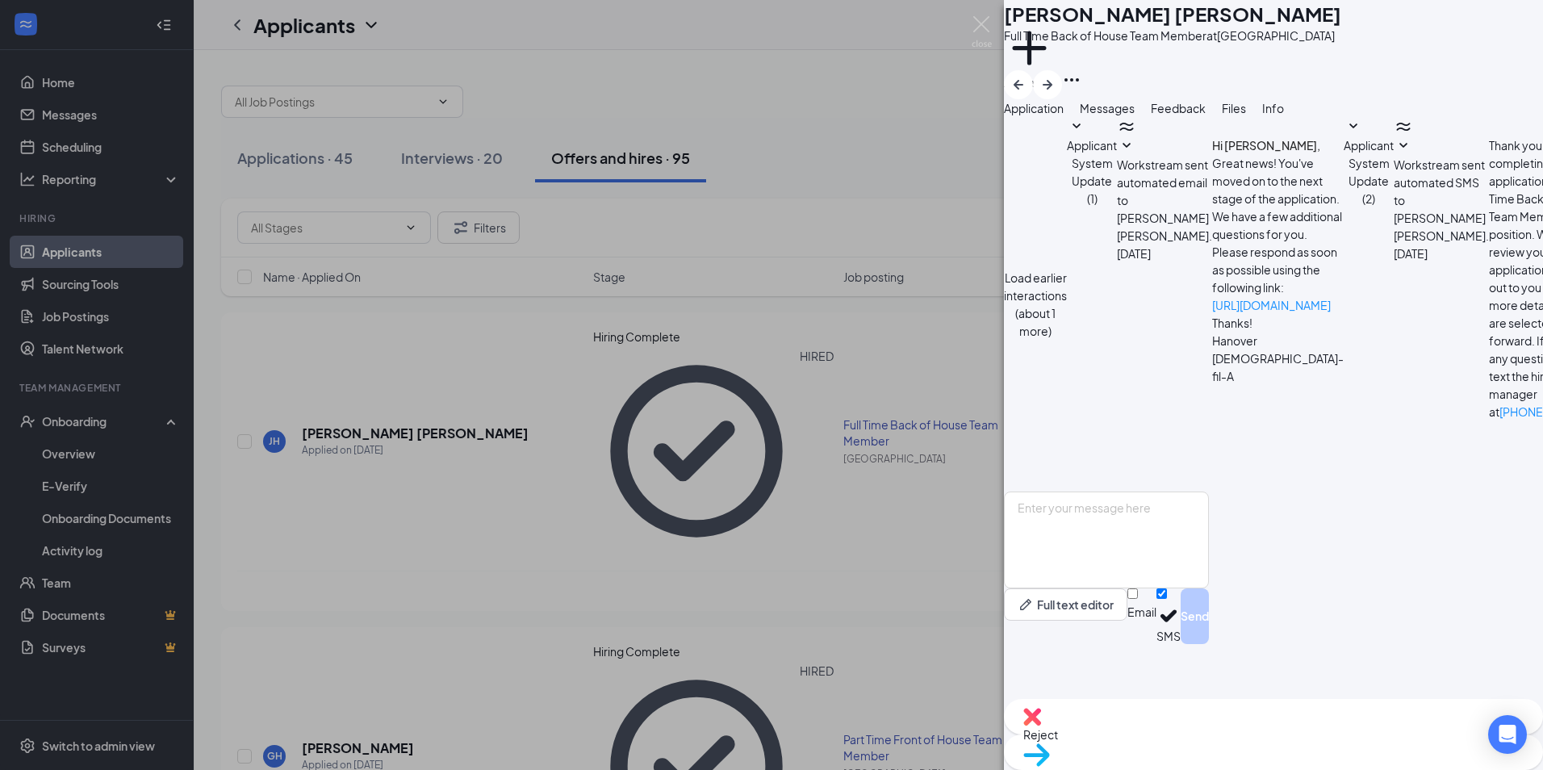
scroll to position [191, 0]
click at [1140, 571] on textarea at bounding box center [1106, 539] width 205 height 97
click at [1142, 575] on textarea "All I need yet is a photo ID (Driver License or School ID) and either a Soc" at bounding box center [1106, 539] width 205 height 97
click at [1116, 588] on textarea "All I need yet is a copy of your photo ID (Driver License or School ID) and eit…" at bounding box center [1106, 539] width 205 height 97
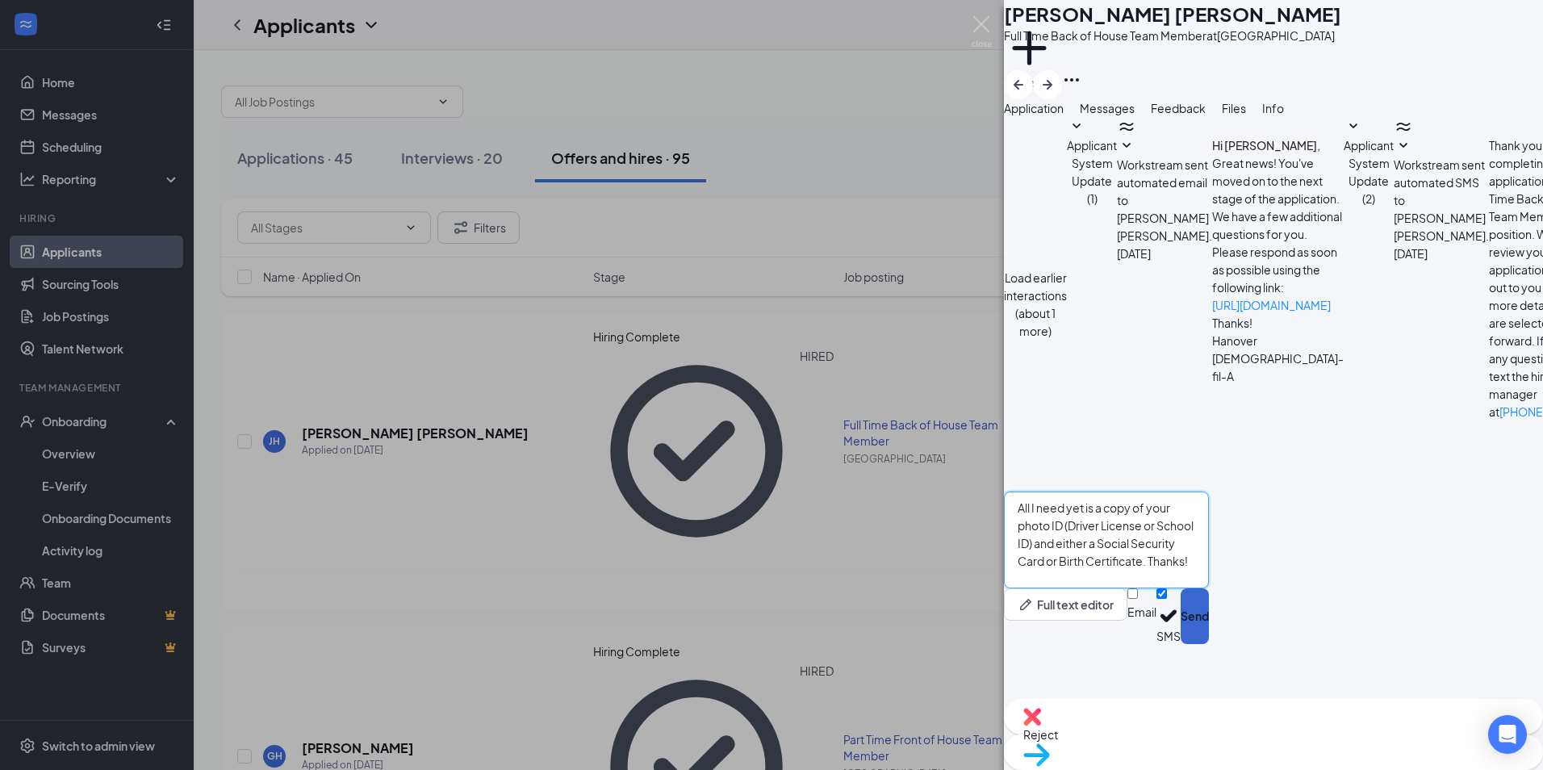
type textarea "All I need yet is a copy of your photo ID (Driver License or School ID) and eit…"
click at [1209, 644] on button "Send" at bounding box center [1195, 616] width 28 height 56
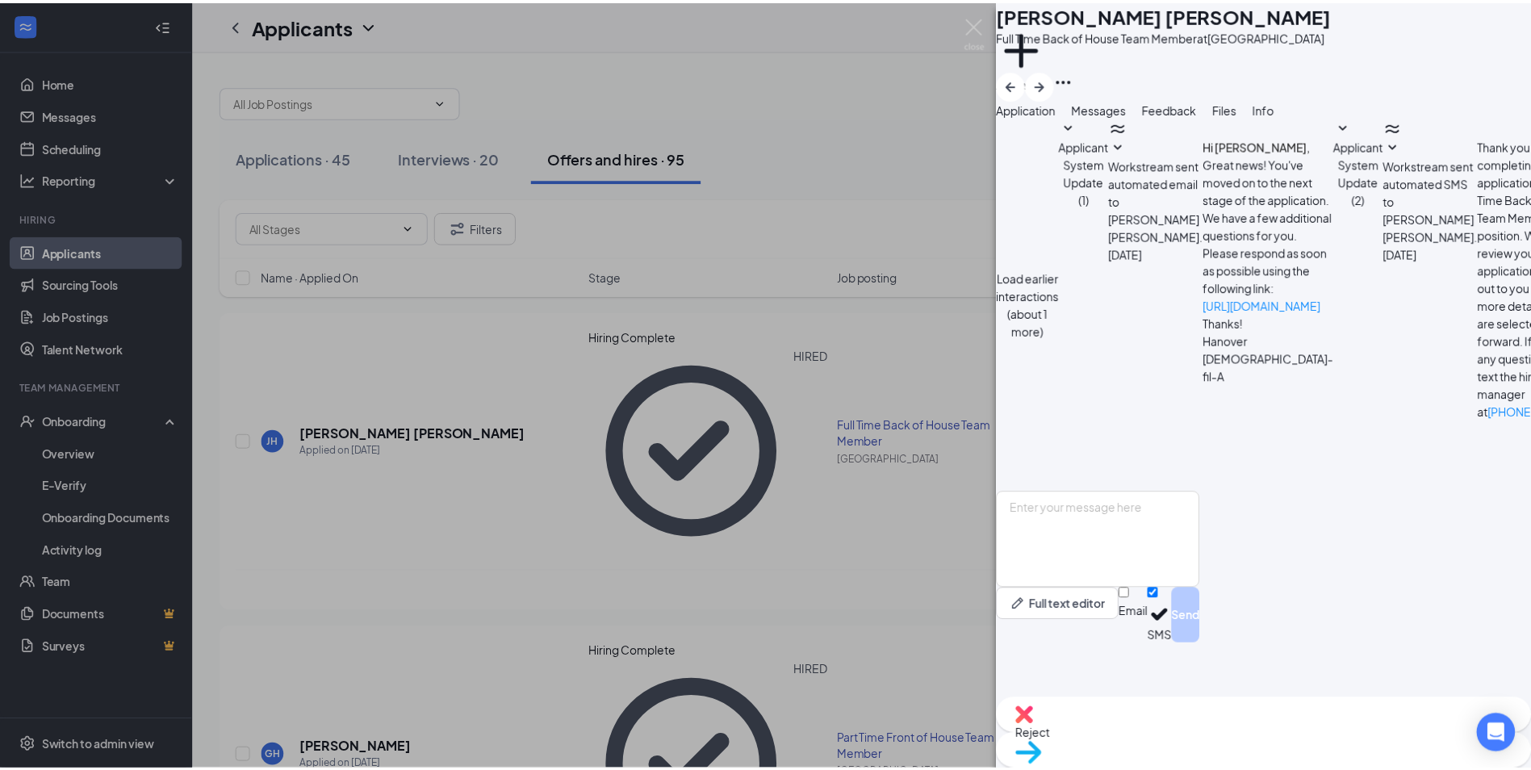
scroll to position [330, 0]
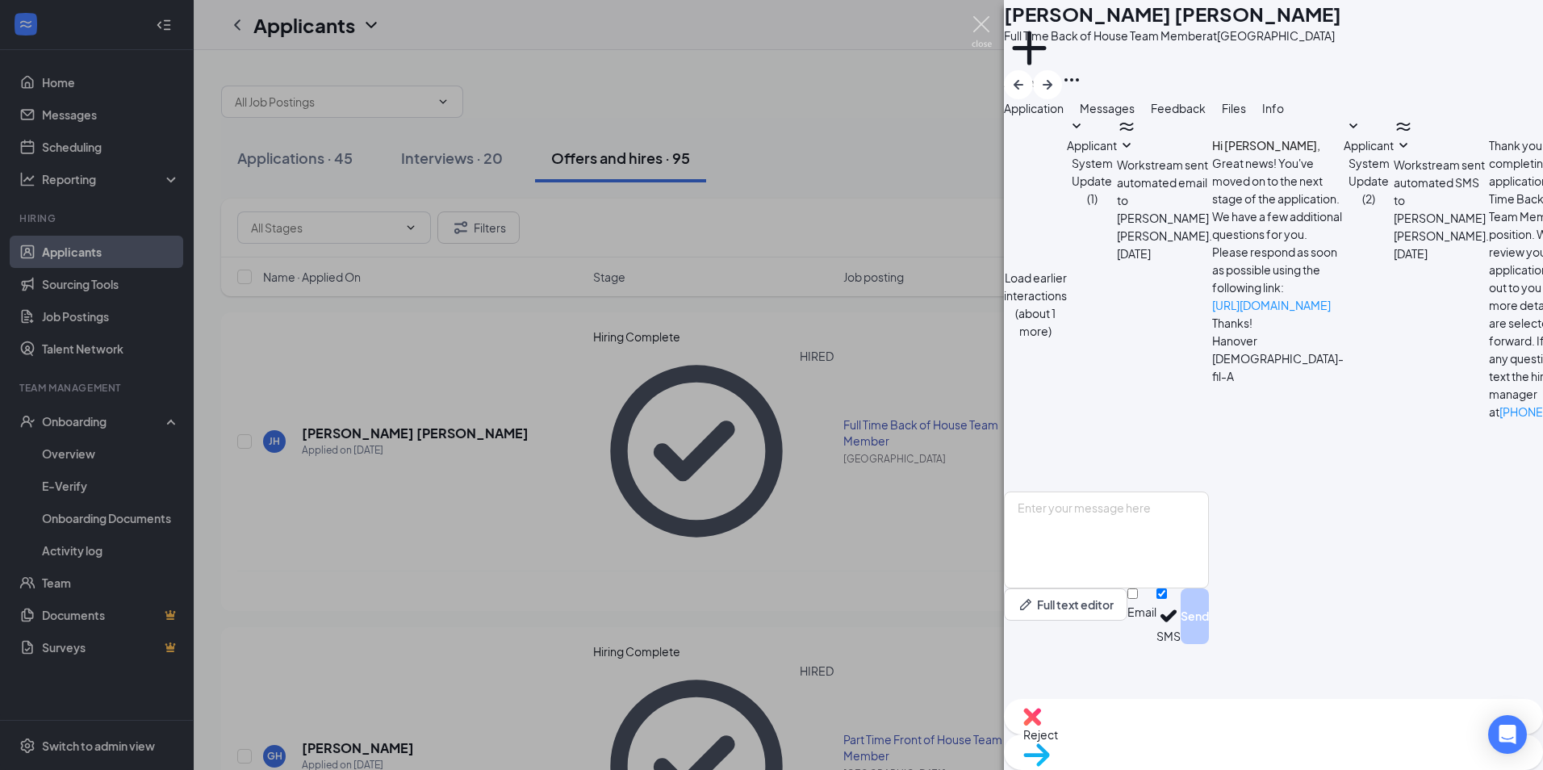
click at [981, 22] on img at bounding box center [982, 31] width 20 height 31
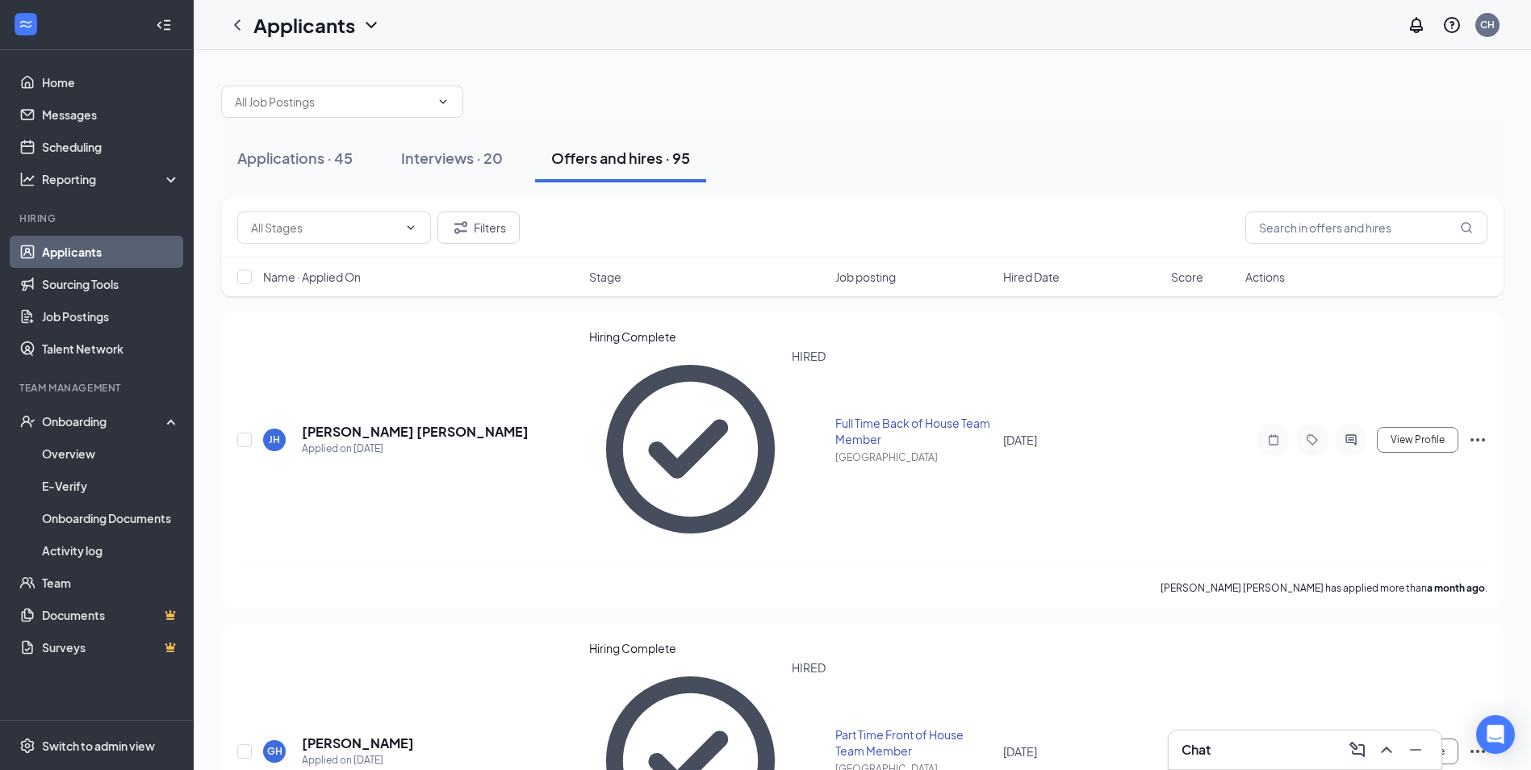
click at [1269, 758] on div "Chat" at bounding box center [1304, 750] width 247 height 26
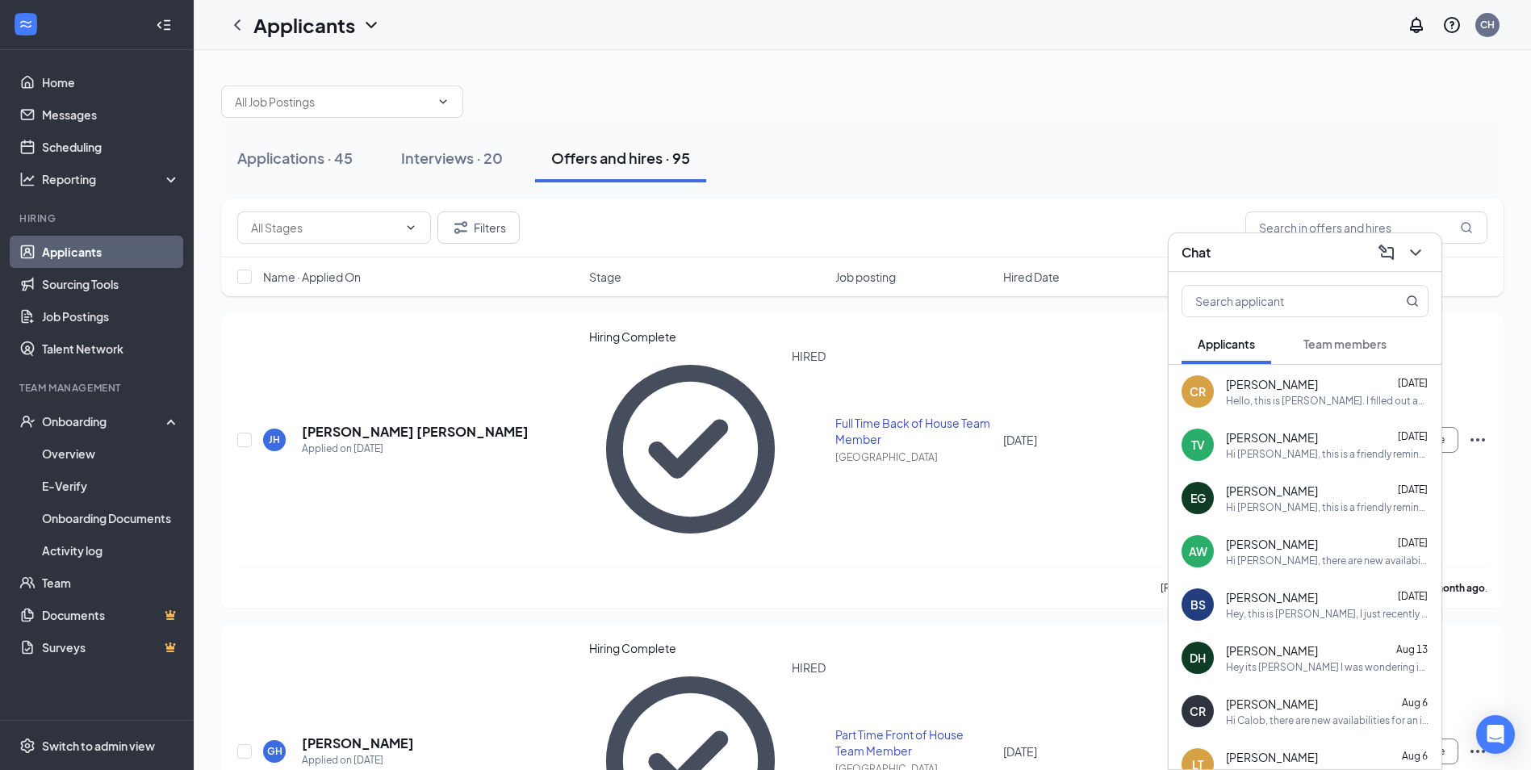
click at [1316, 344] on span "Team members" at bounding box center [1344, 344] width 83 height 15
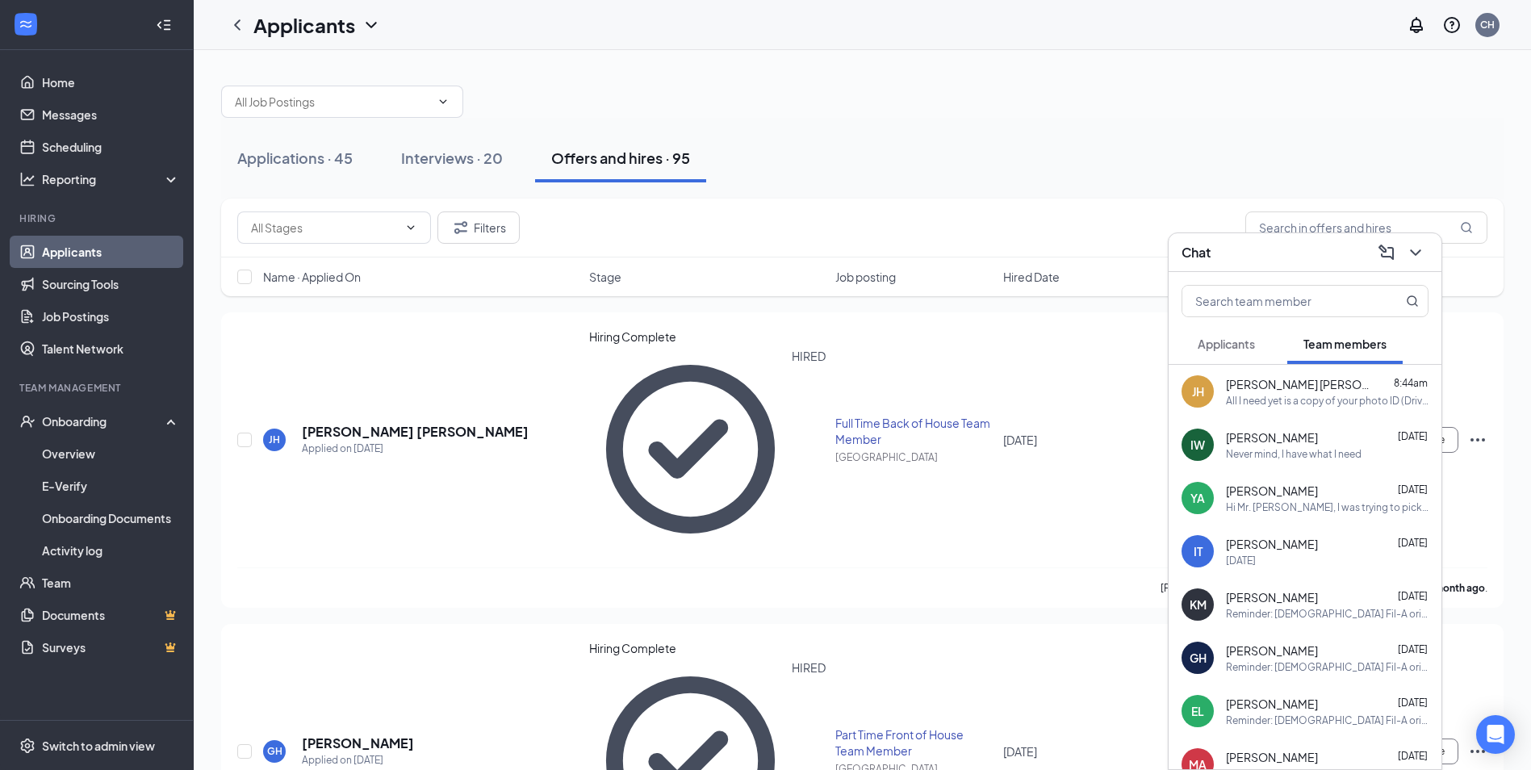
click at [1273, 400] on div "All I need yet is a copy of your photo ID (Driver License or School ID) and eit…" at bounding box center [1327, 401] width 203 height 14
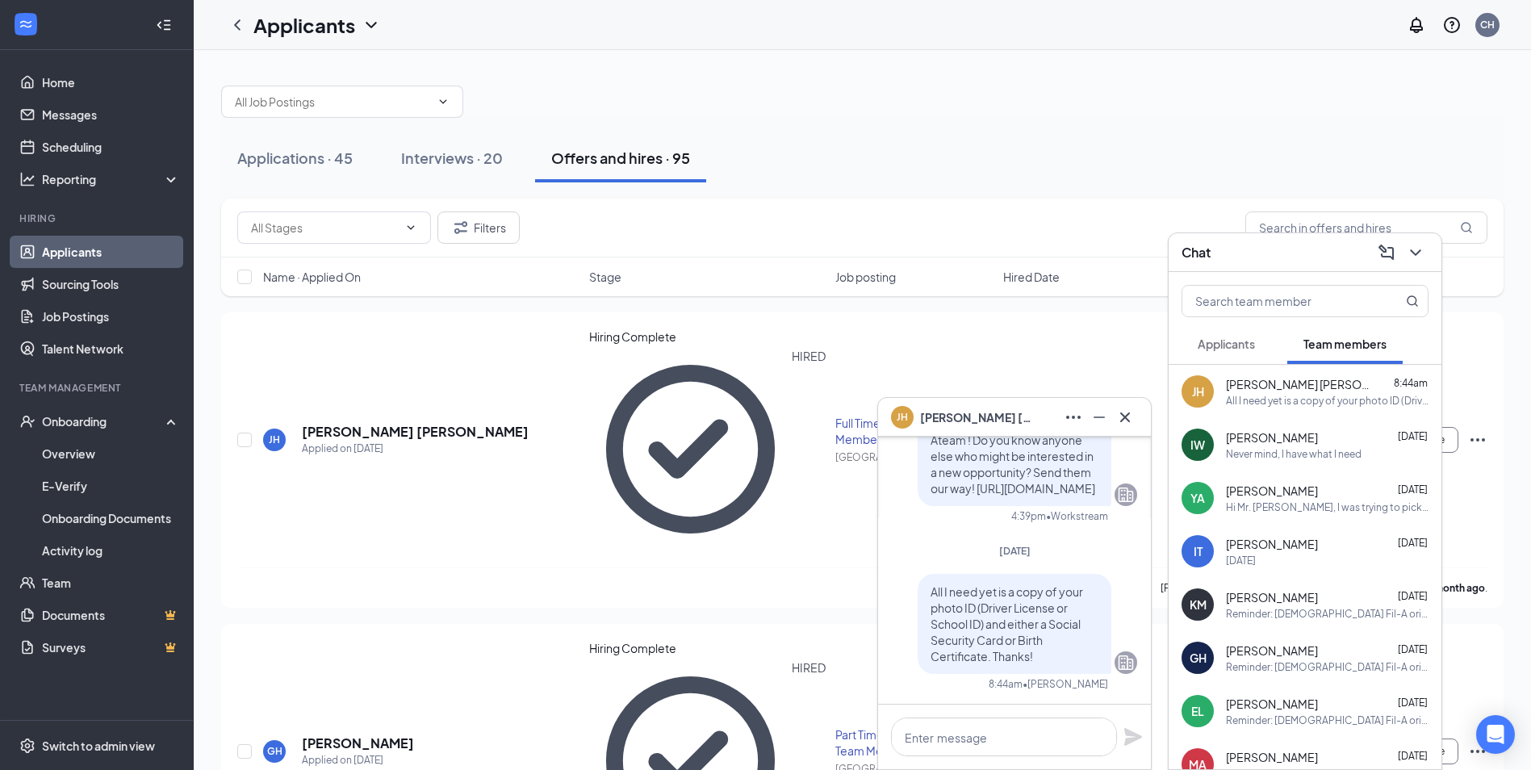
click at [1287, 562] on div "[DATE]" at bounding box center [1327, 561] width 203 height 14
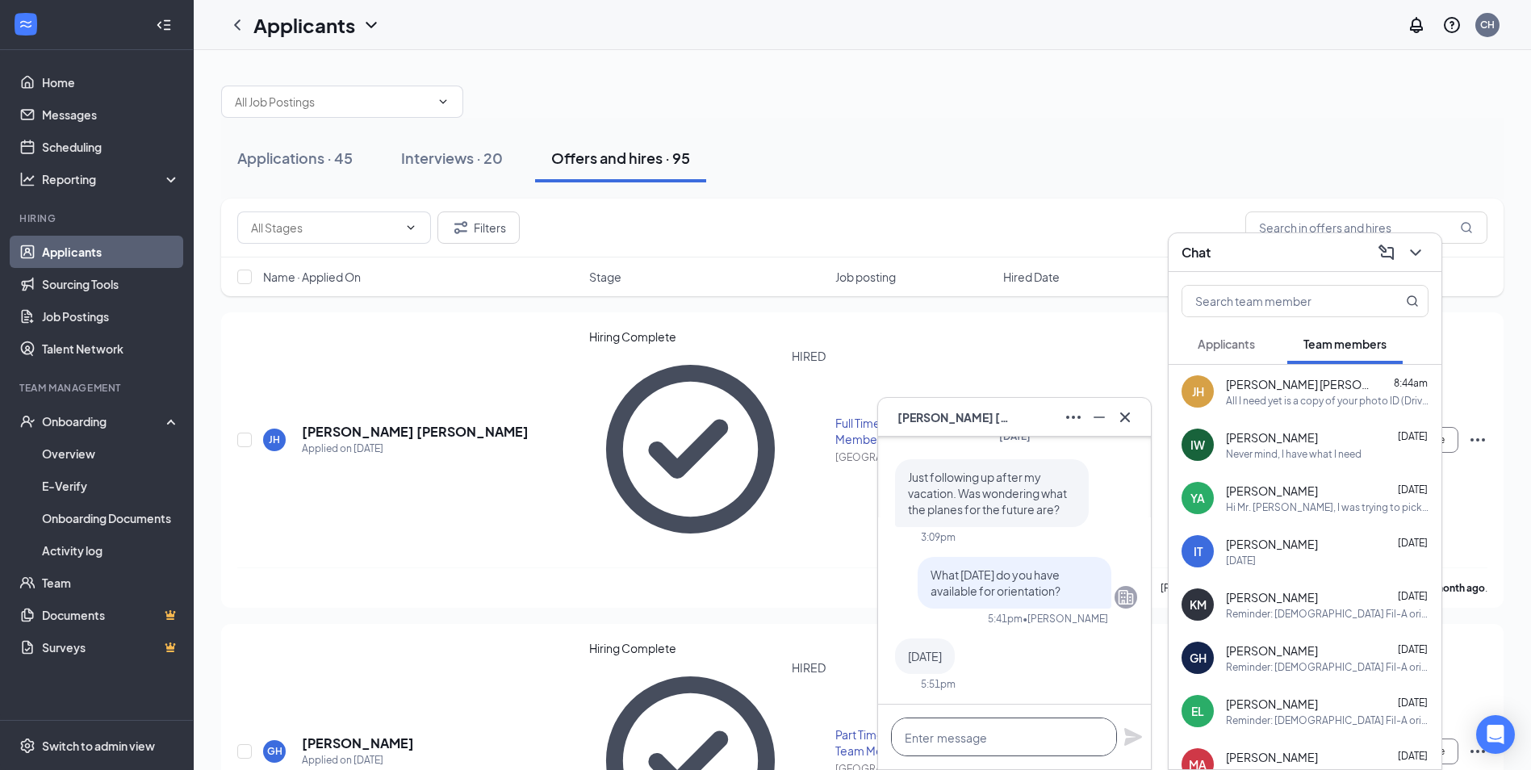
click at [958, 744] on textarea at bounding box center [1004, 736] width 226 height 39
drag, startPoint x: 1081, startPoint y: 734, endPoint x: 861, endPoint y: 733, distance: 220.3
type textarea "Orientation will be [DATE]"
click at [1130, 736] on icon "Plane" at bounding box center [1133, 737] width 18 height 18
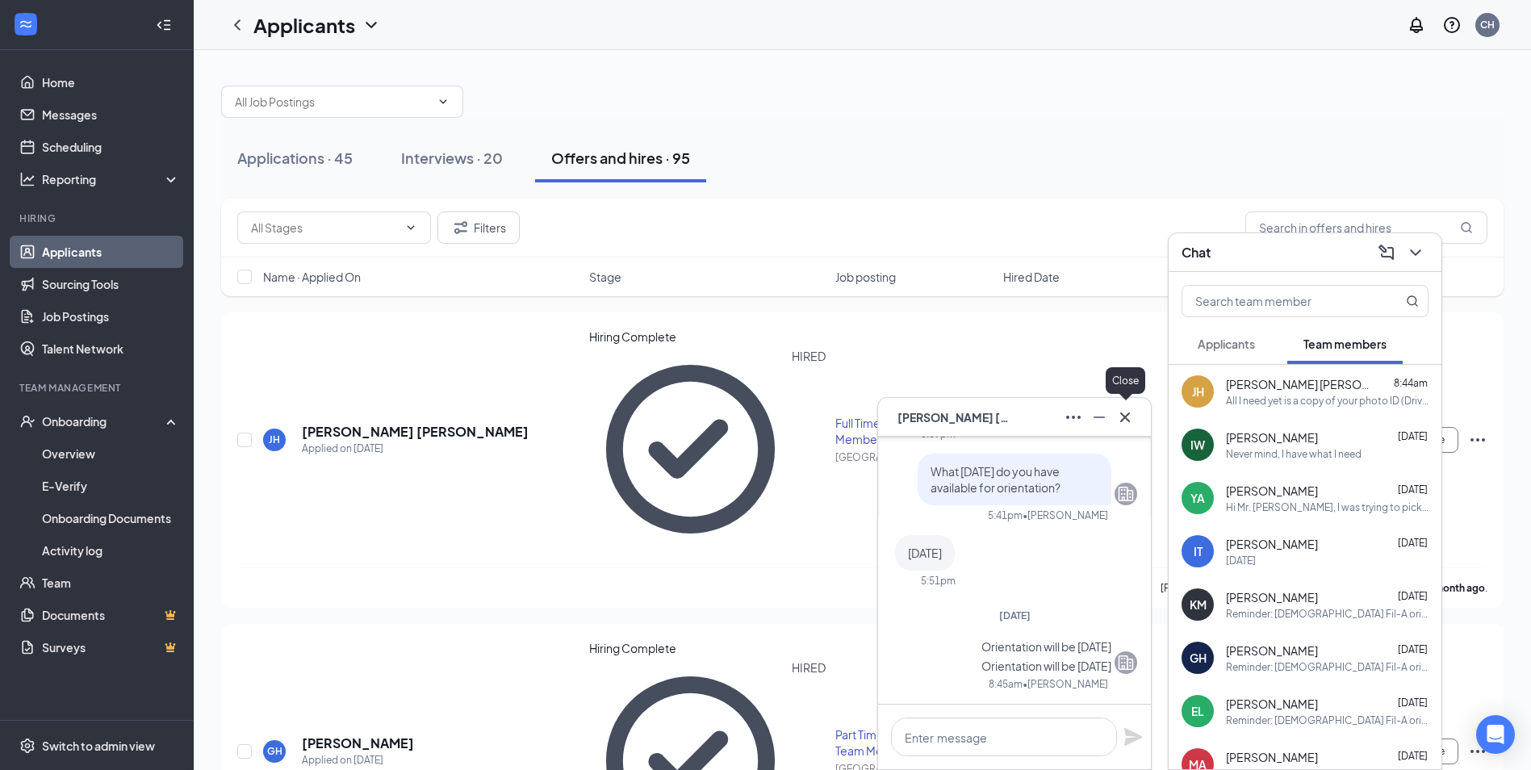
click at [1123, 414] on icon "Cross" at bounding box center [1124, 417] width 19 height 19
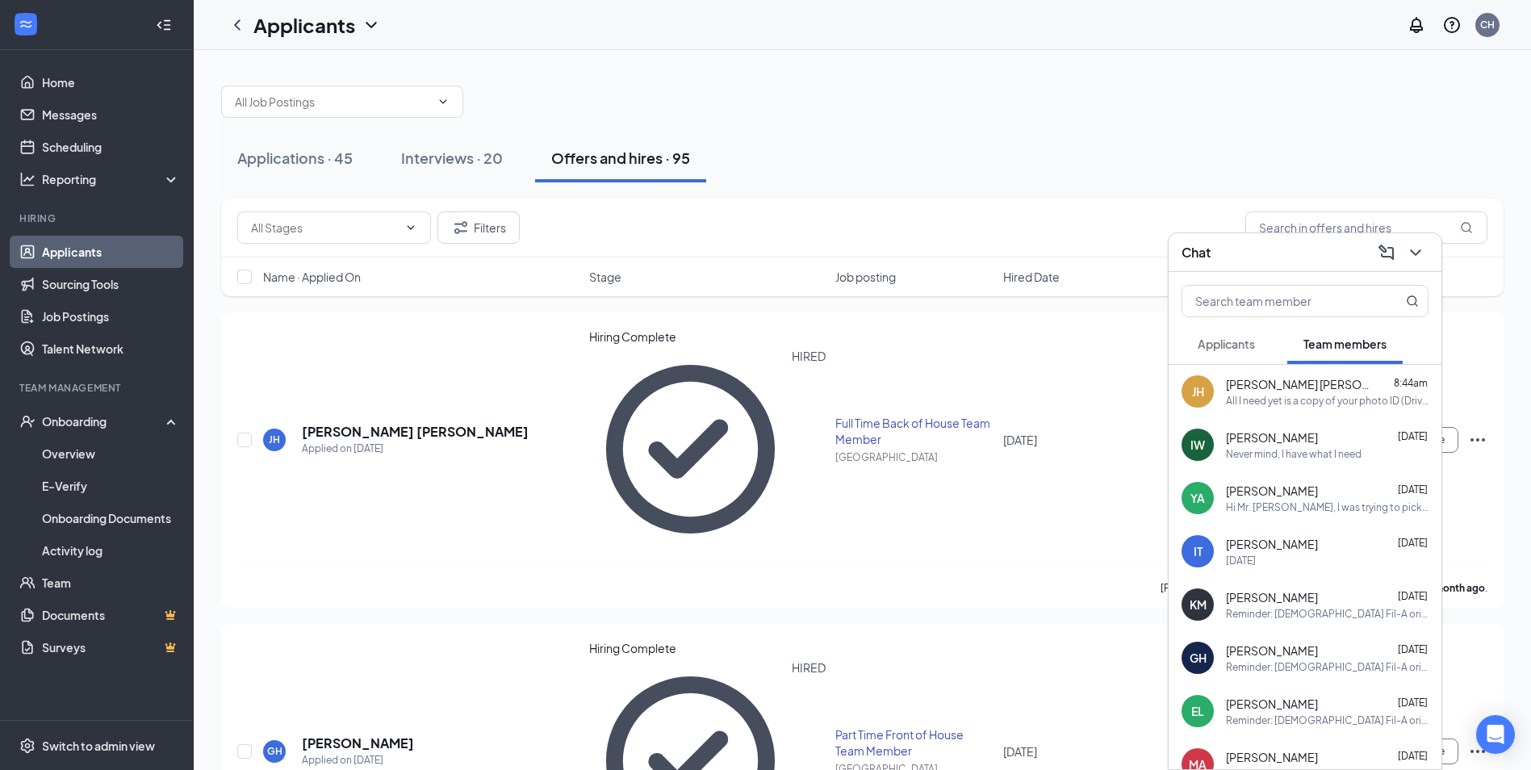
click at [1244, 445] on span "[PERSON_NAME]" at bounding box center [1272, 437] width 92 height 16
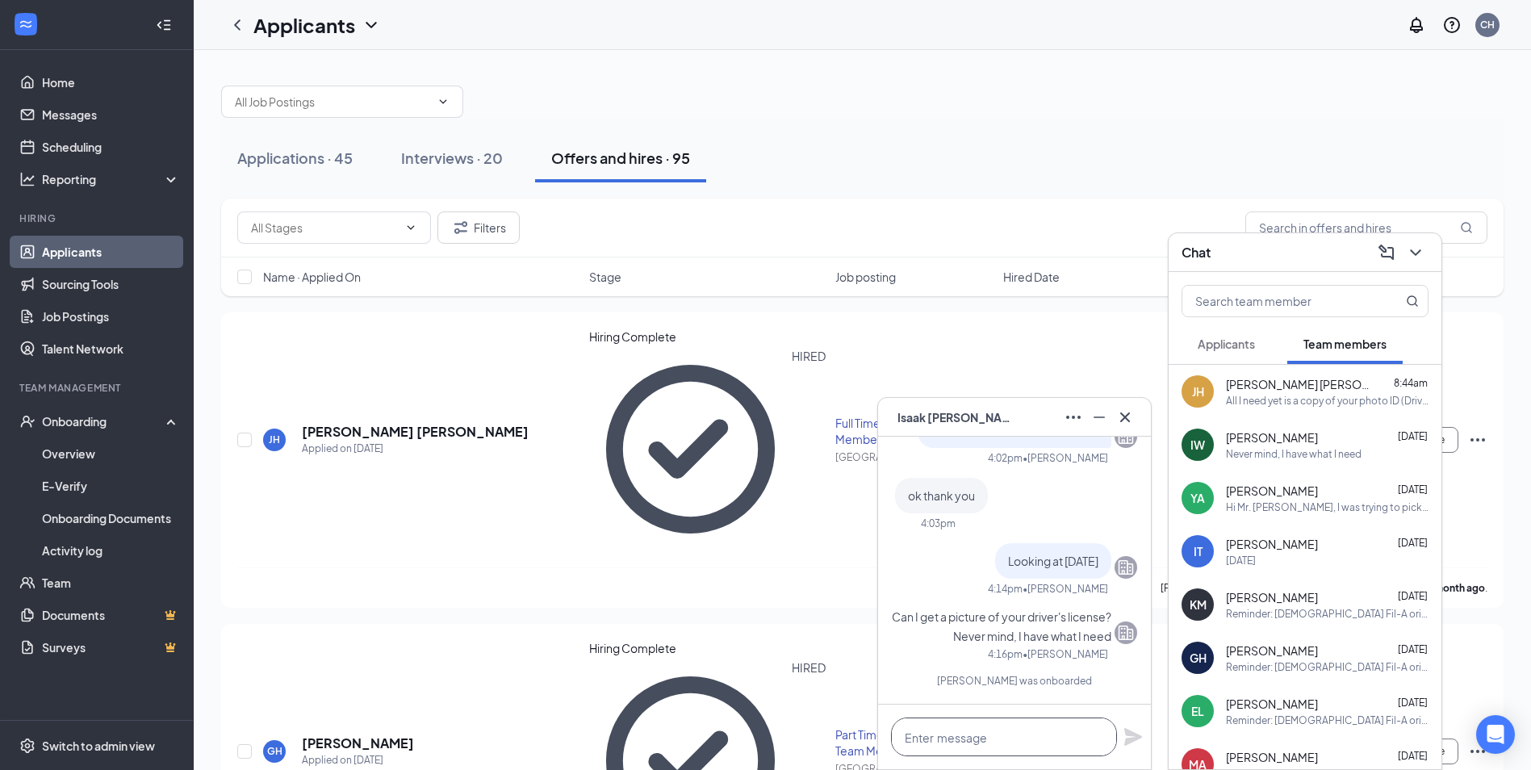
click at [947, 742] on textarea at bounding box center [1004, 736] width 226 height 39
paste textarea "Orientation will be [DATE]"
type textarea "Orientation will be [DATE]"
click at [1132, 734] on icon "Plane" at bounding box center [1133, 737] width 18 height 18
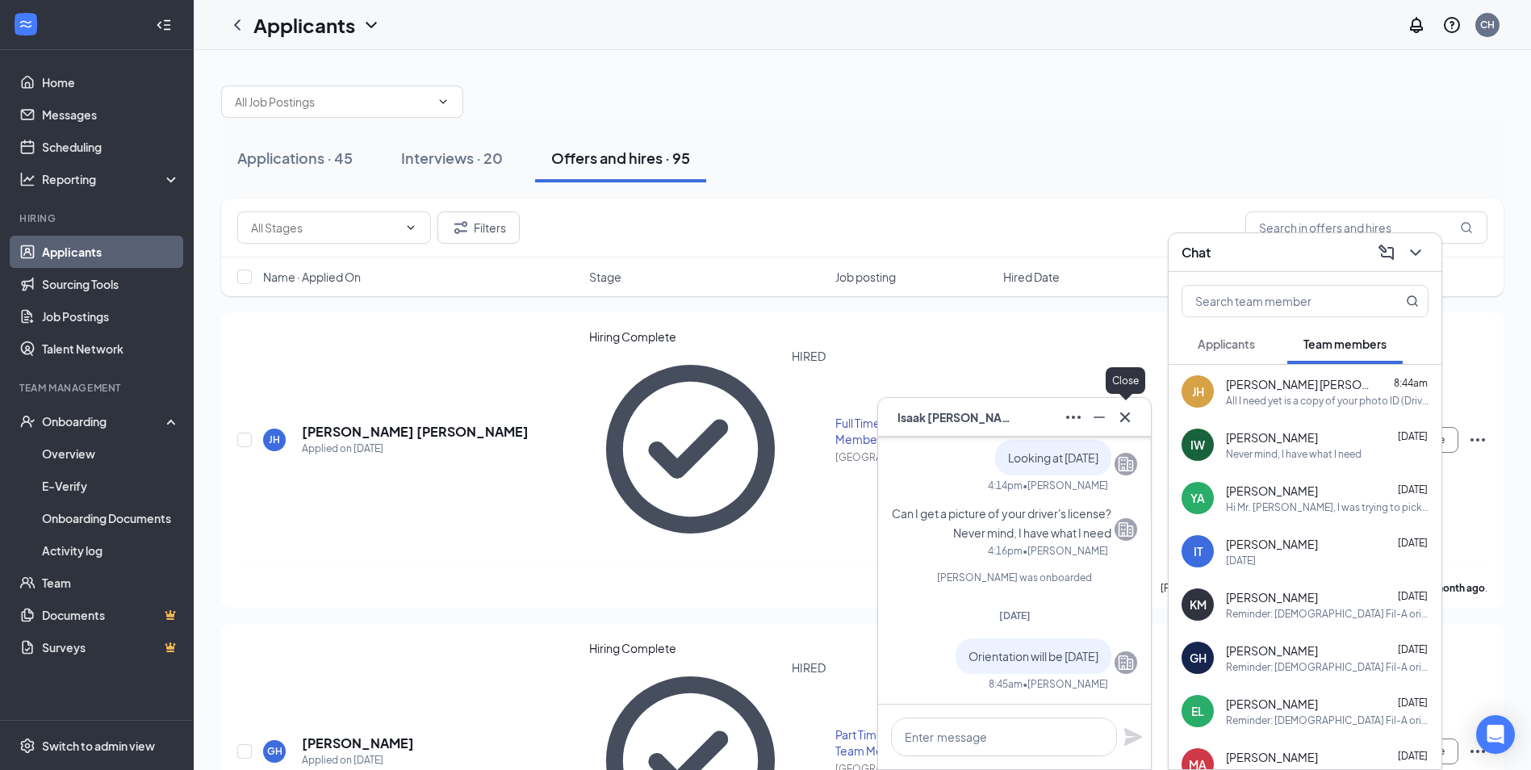
click at [1127, 409] on icon "Cross" at bounding box center [1124, 417] width 19 height 19
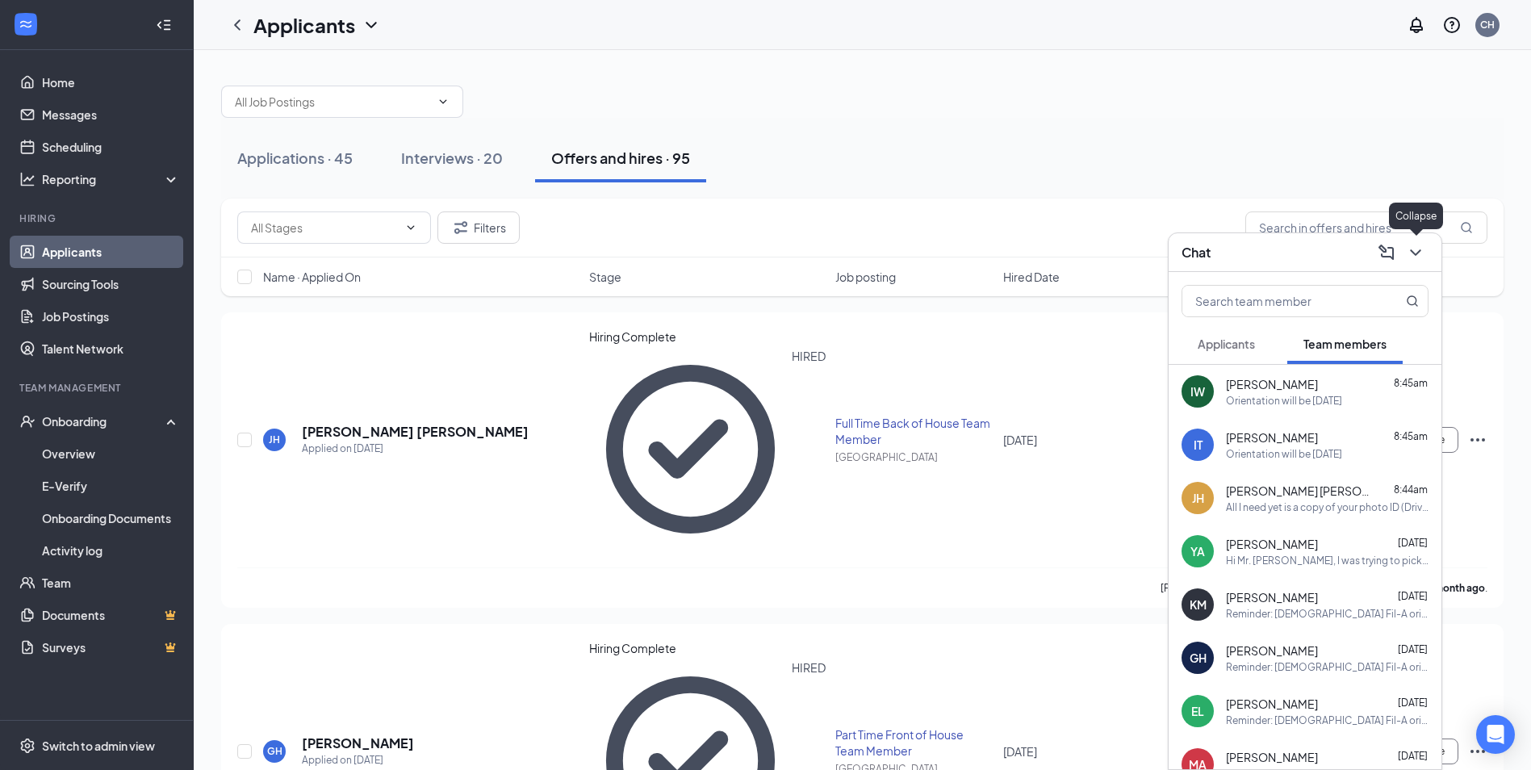
click at [1412, 249] on icon "ChevronDown" at bounding box center [1415, 252] width 19 height 19
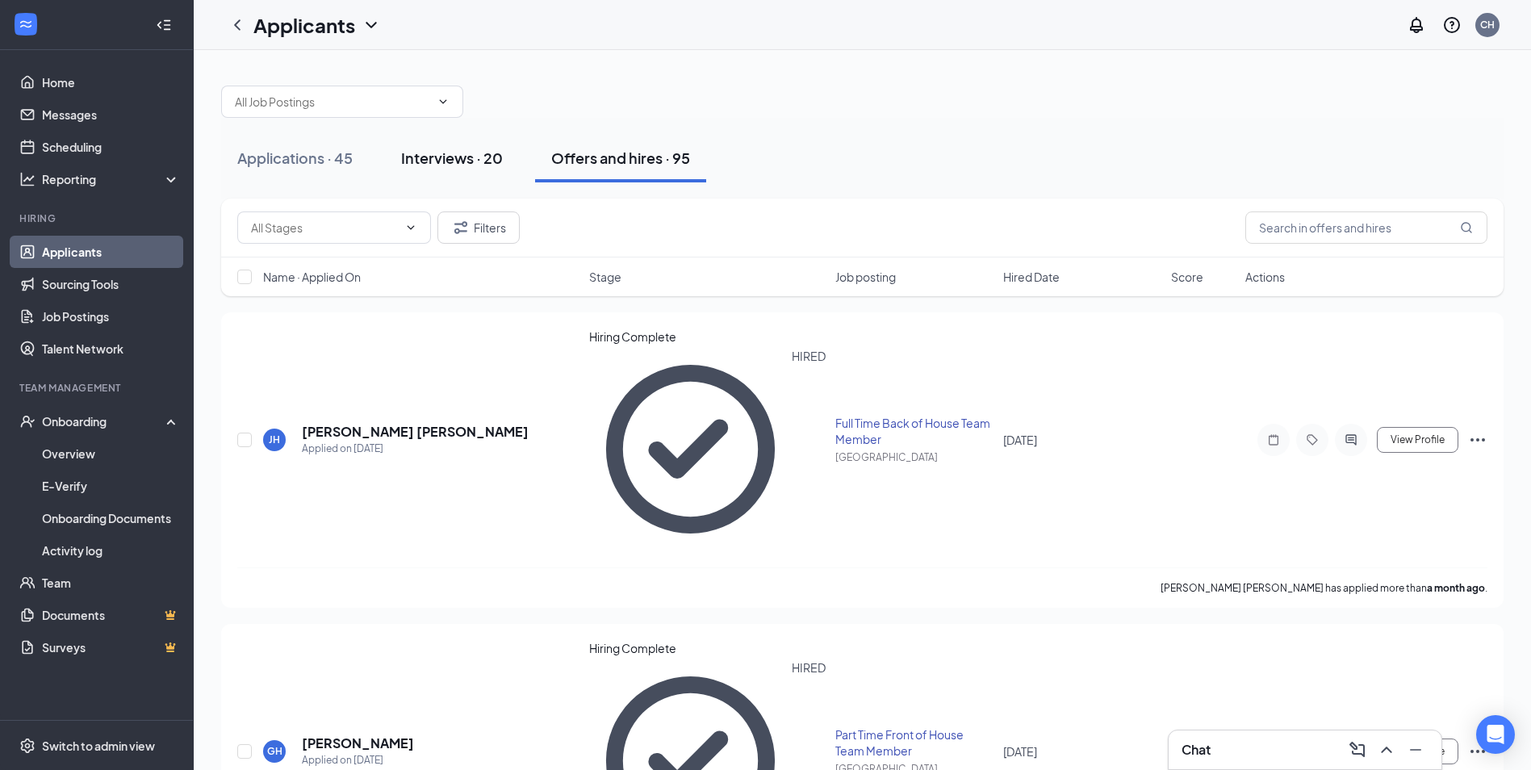
click at [463, 162] on div "Interviews · 20" at bounding box center [452, 158] width 102 height 20
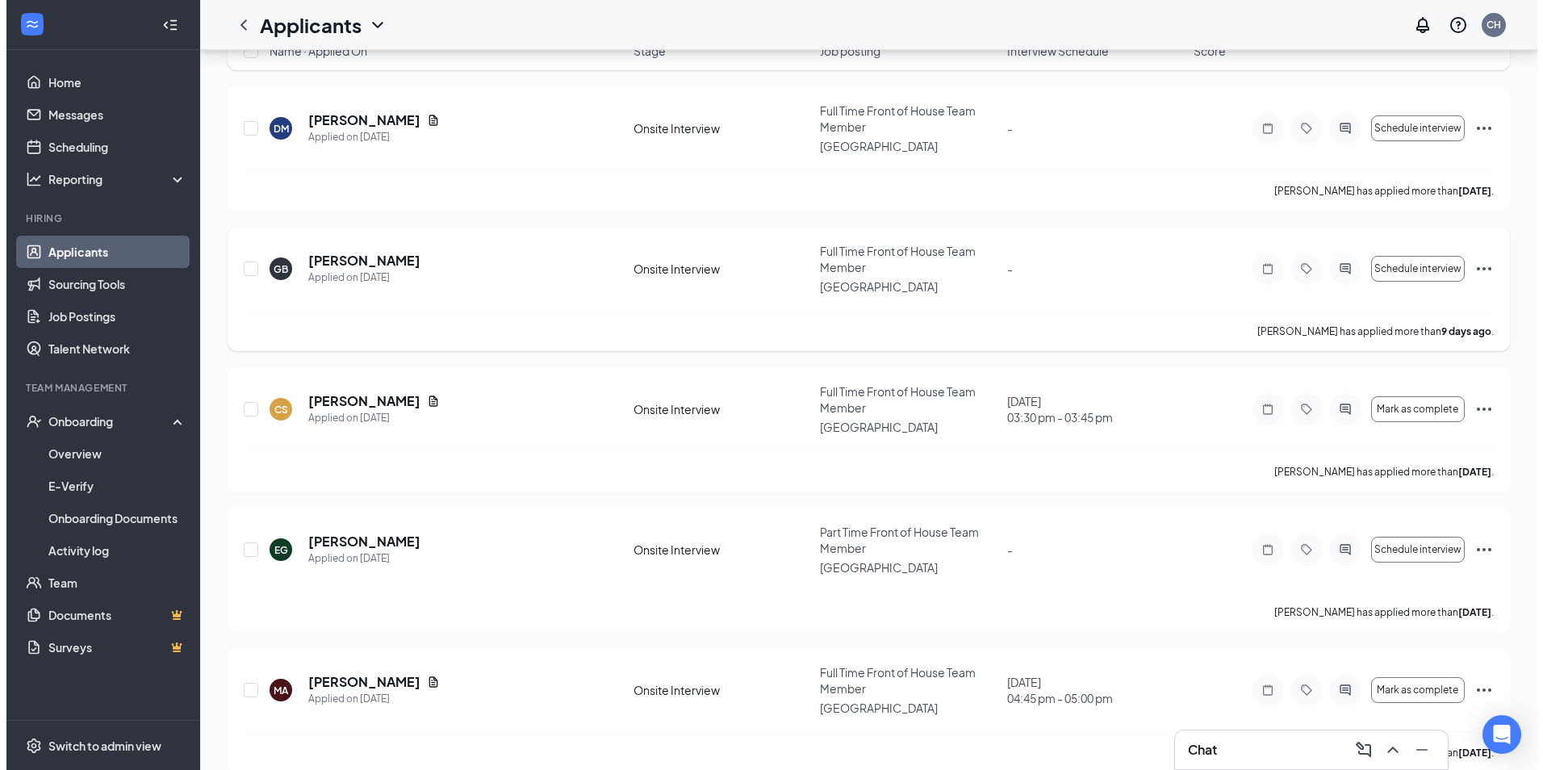
scroll to position [242, 0]
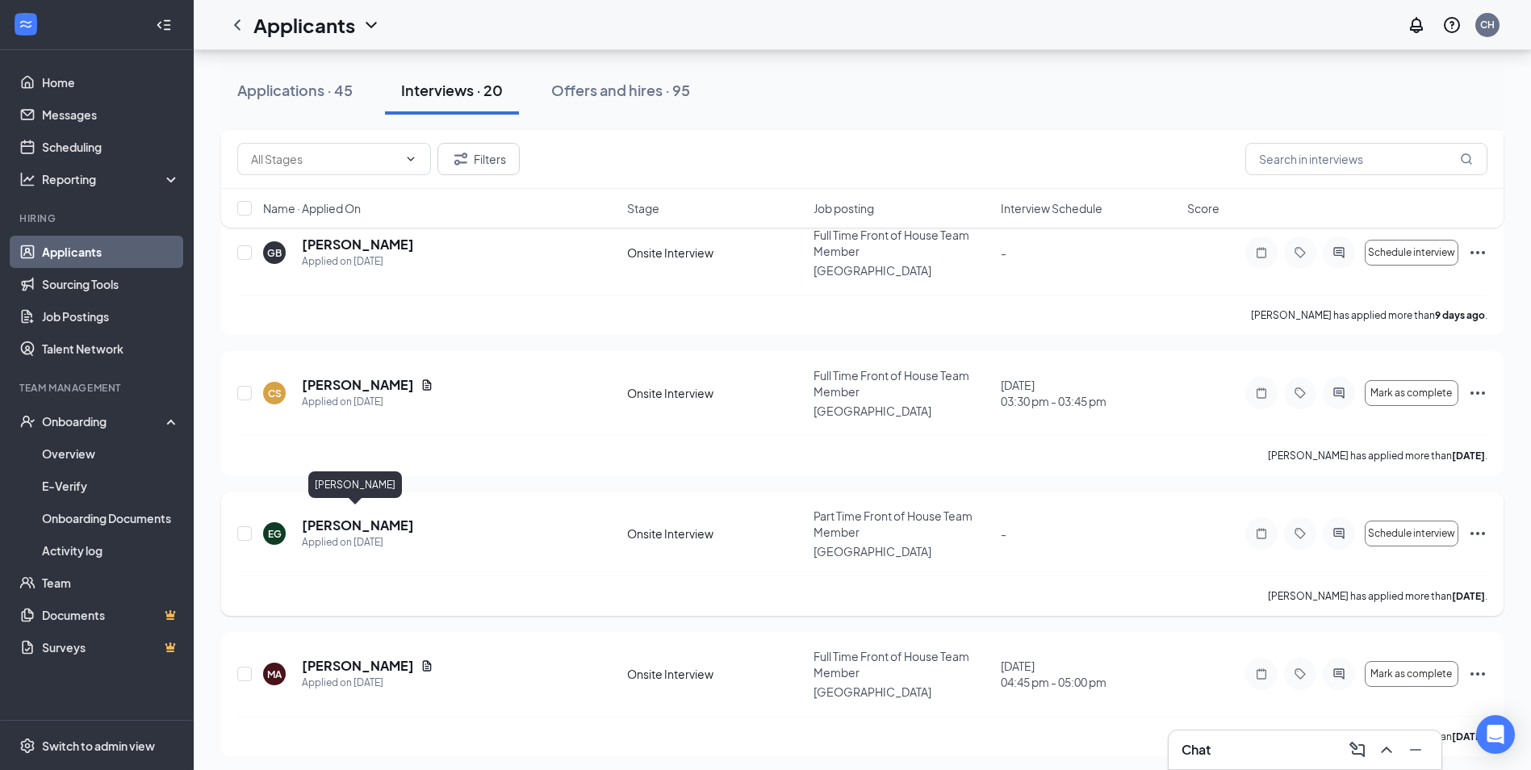
click at [358, 516] on h5 "[PERSON_NAME]" at bounding box center [358, 525] width 112 height 18
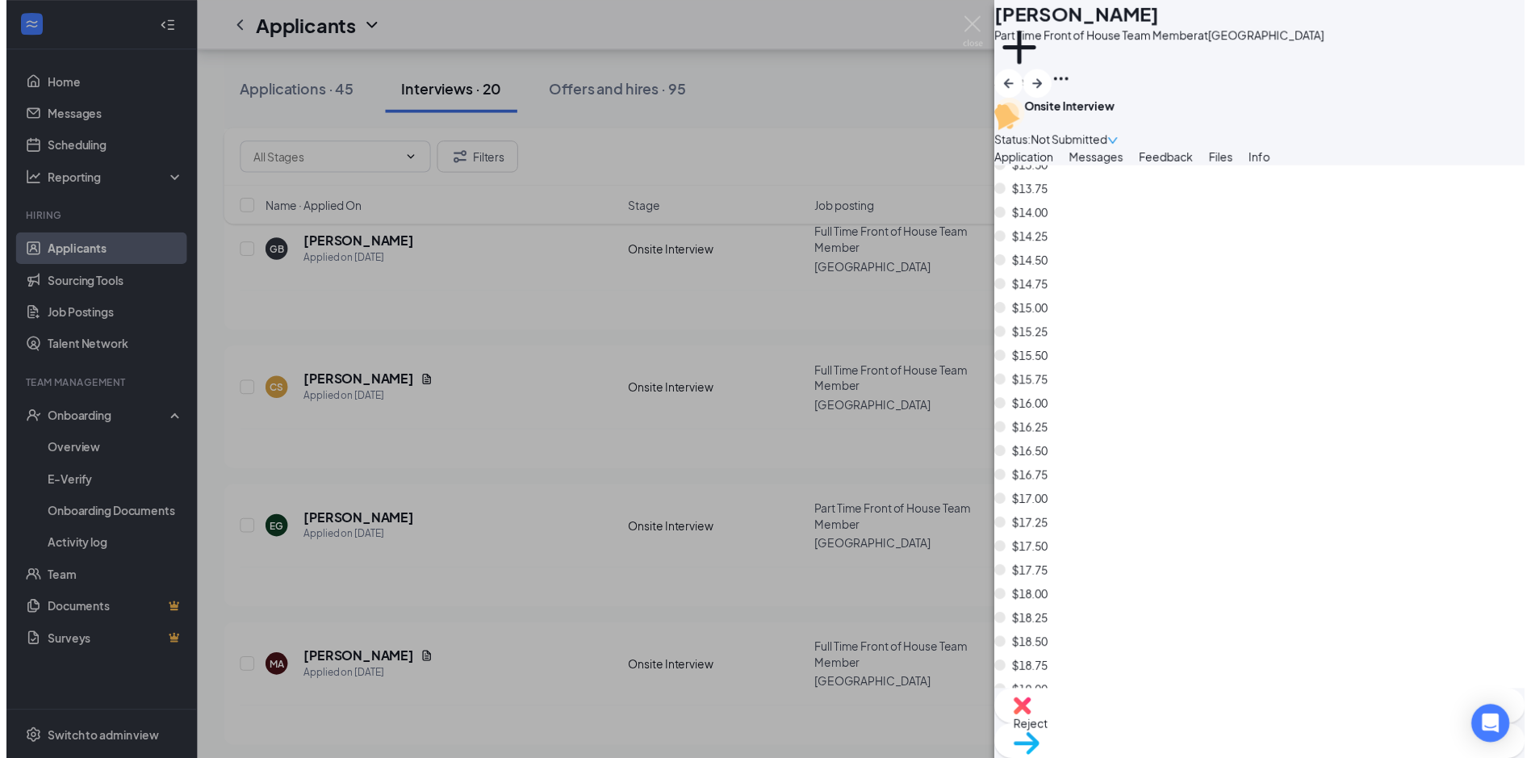
scroll to position [2260, 0]
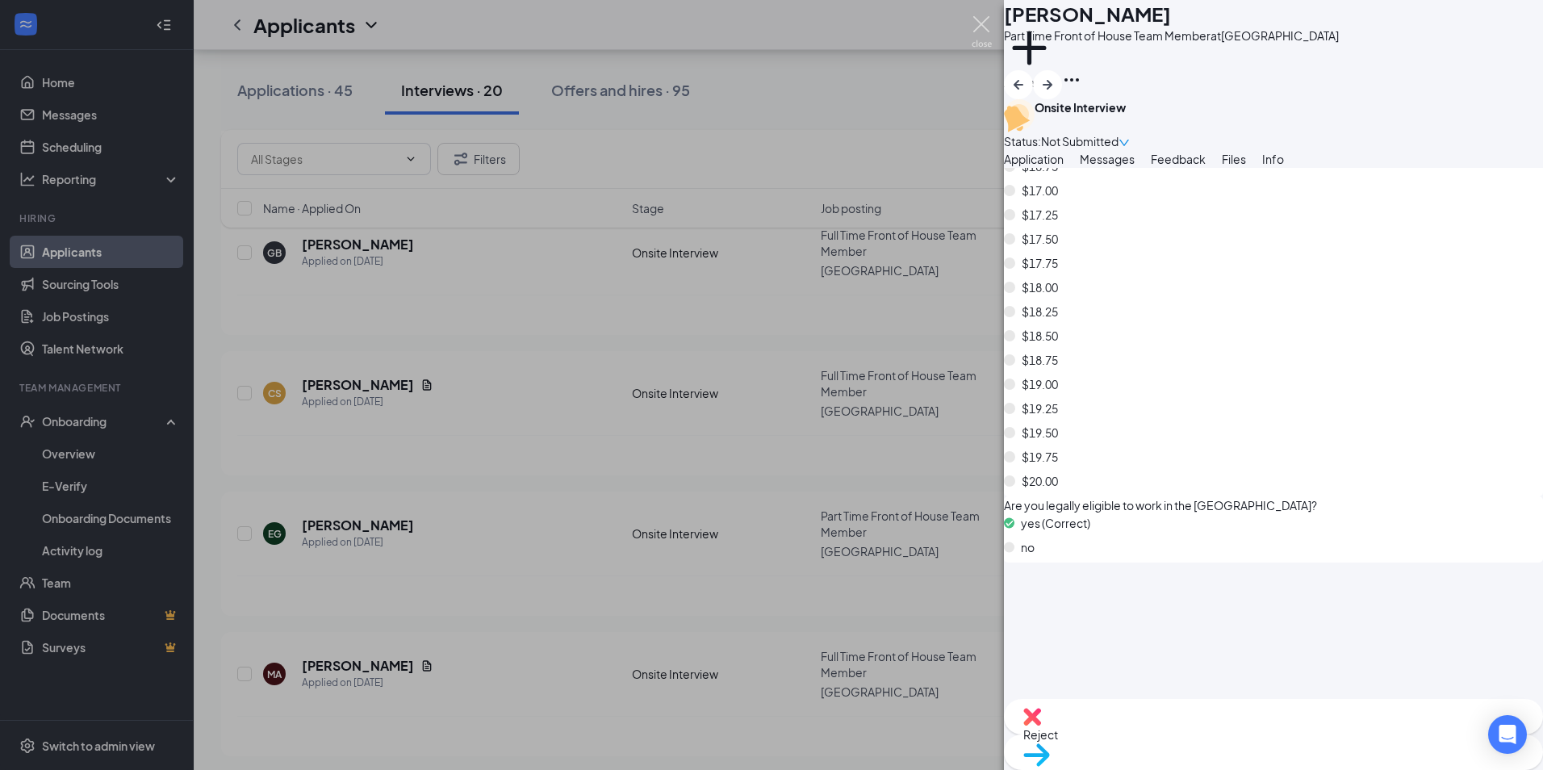
click at [981, 20] on img at bounding box center [982, 31] width 20 height 31
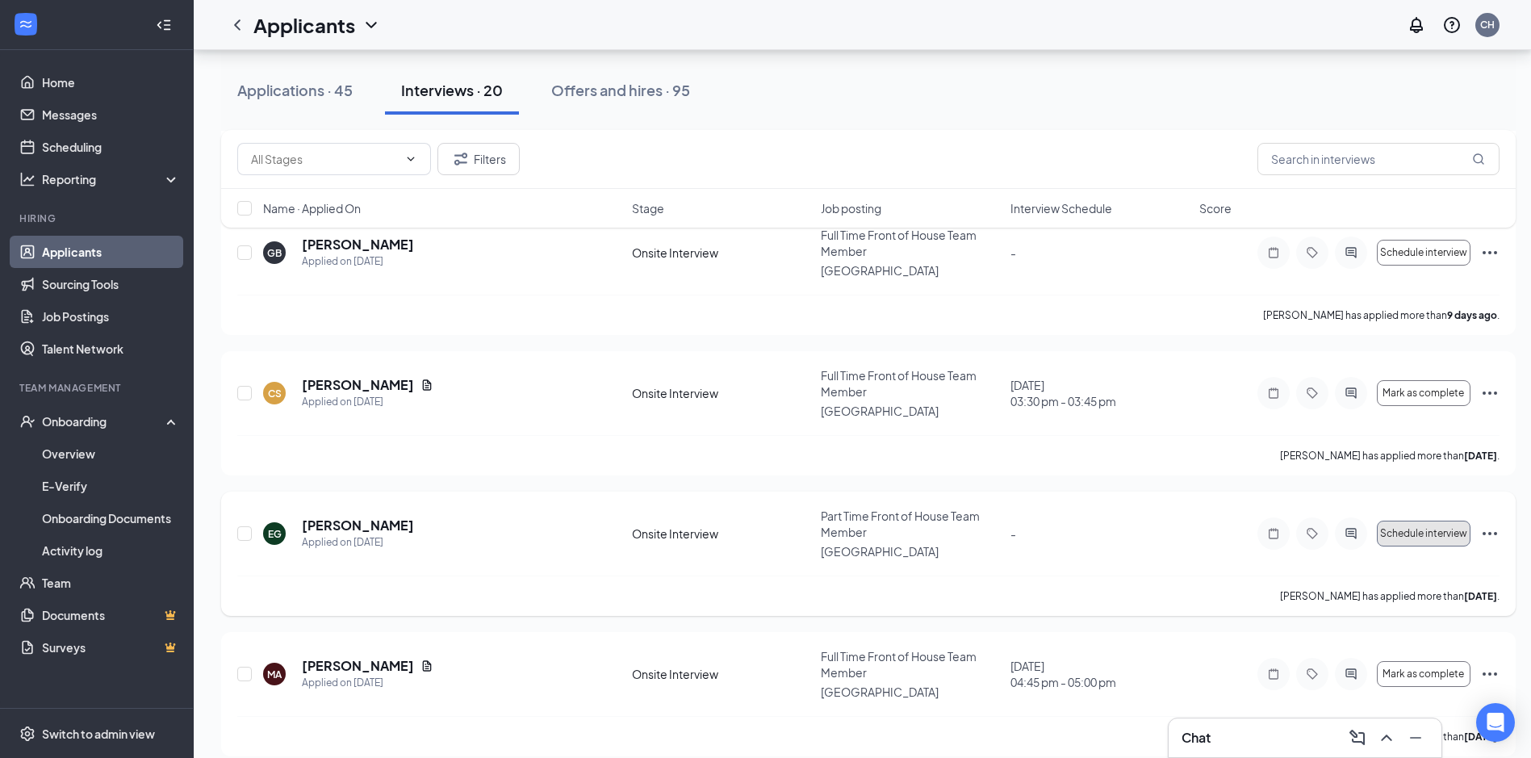
click at [1410, 528] on span "Schedule interview" at bounding box center [1423, 533] width 87 height 11
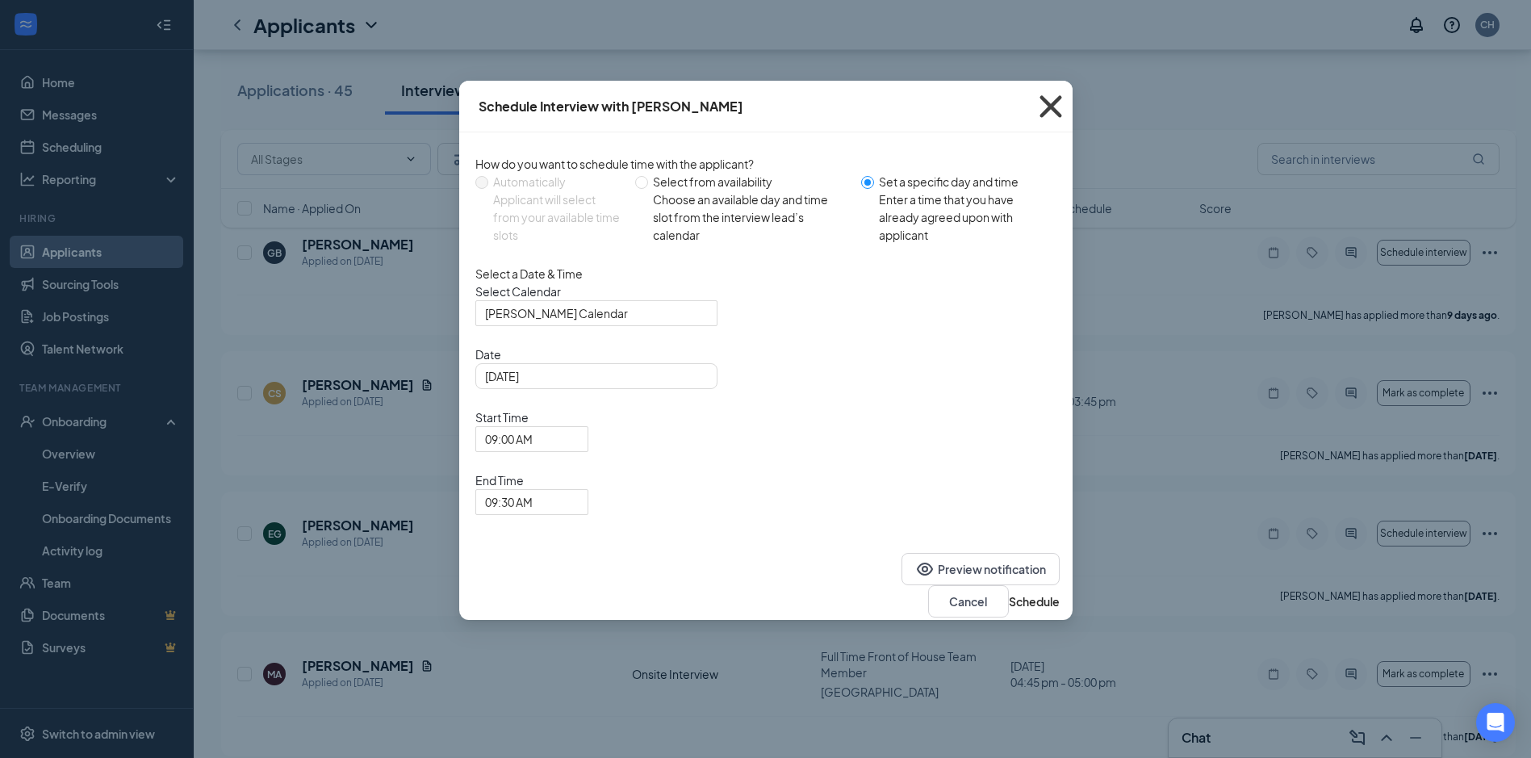
click at [1047, 107] on icon "Cross" at bounding box center [1051, 107] width 44 height 44
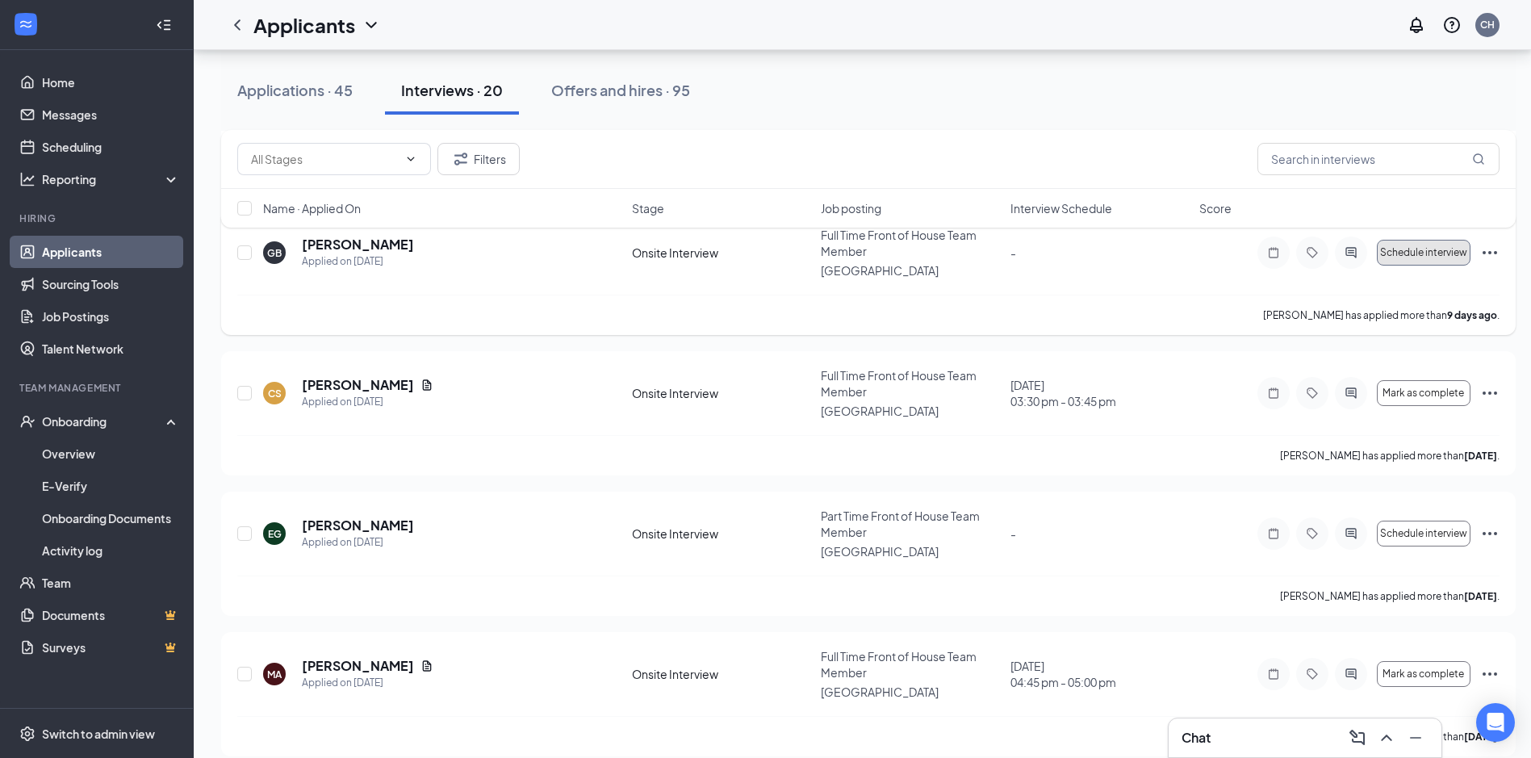
click at [1407, 247] on span "Schedule interview" at bounding box center [1423, 252] width 87 height 11
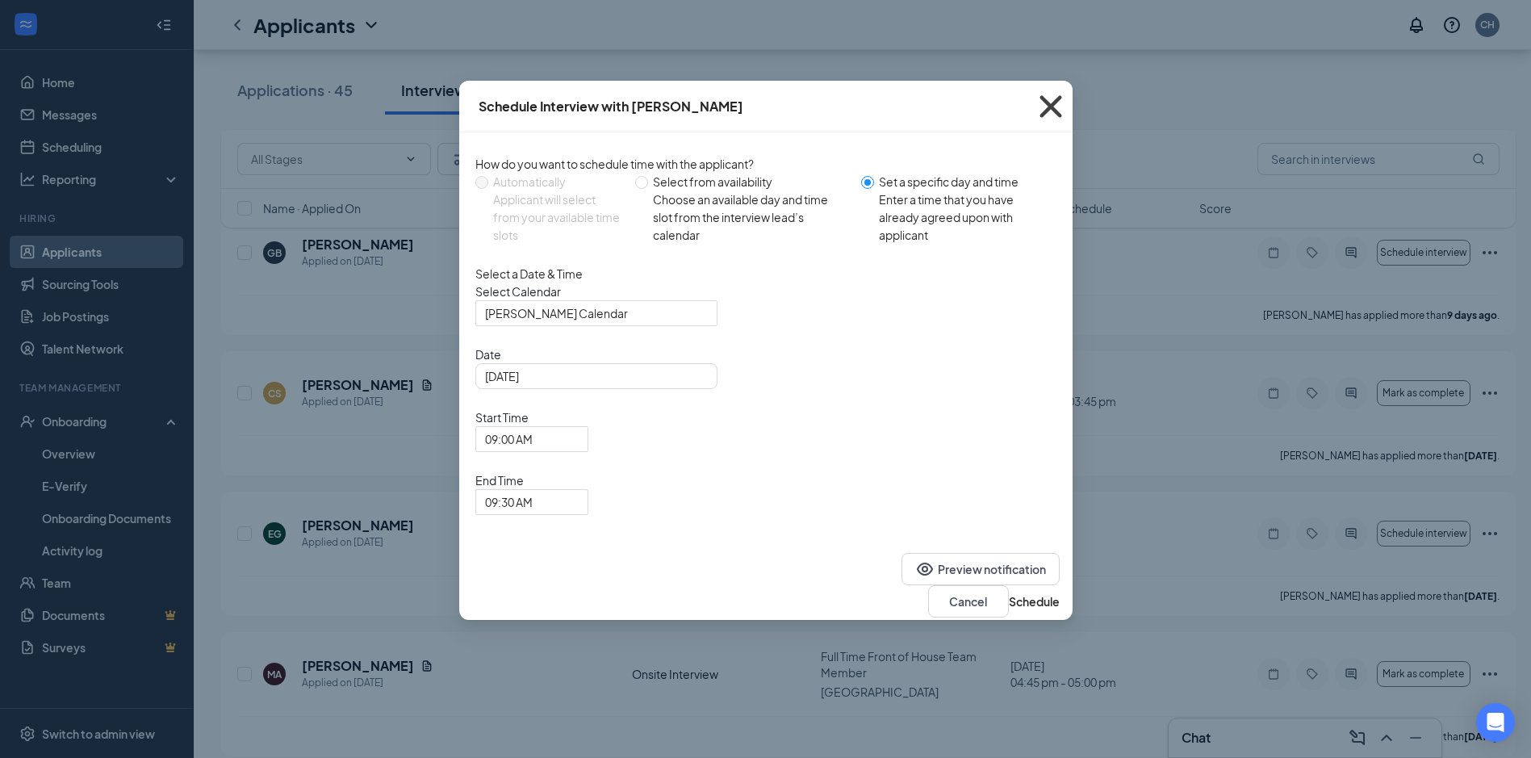
click at [1052, 102] on icon "Cross" at bounding box center [1051, 107] width 44 height 44
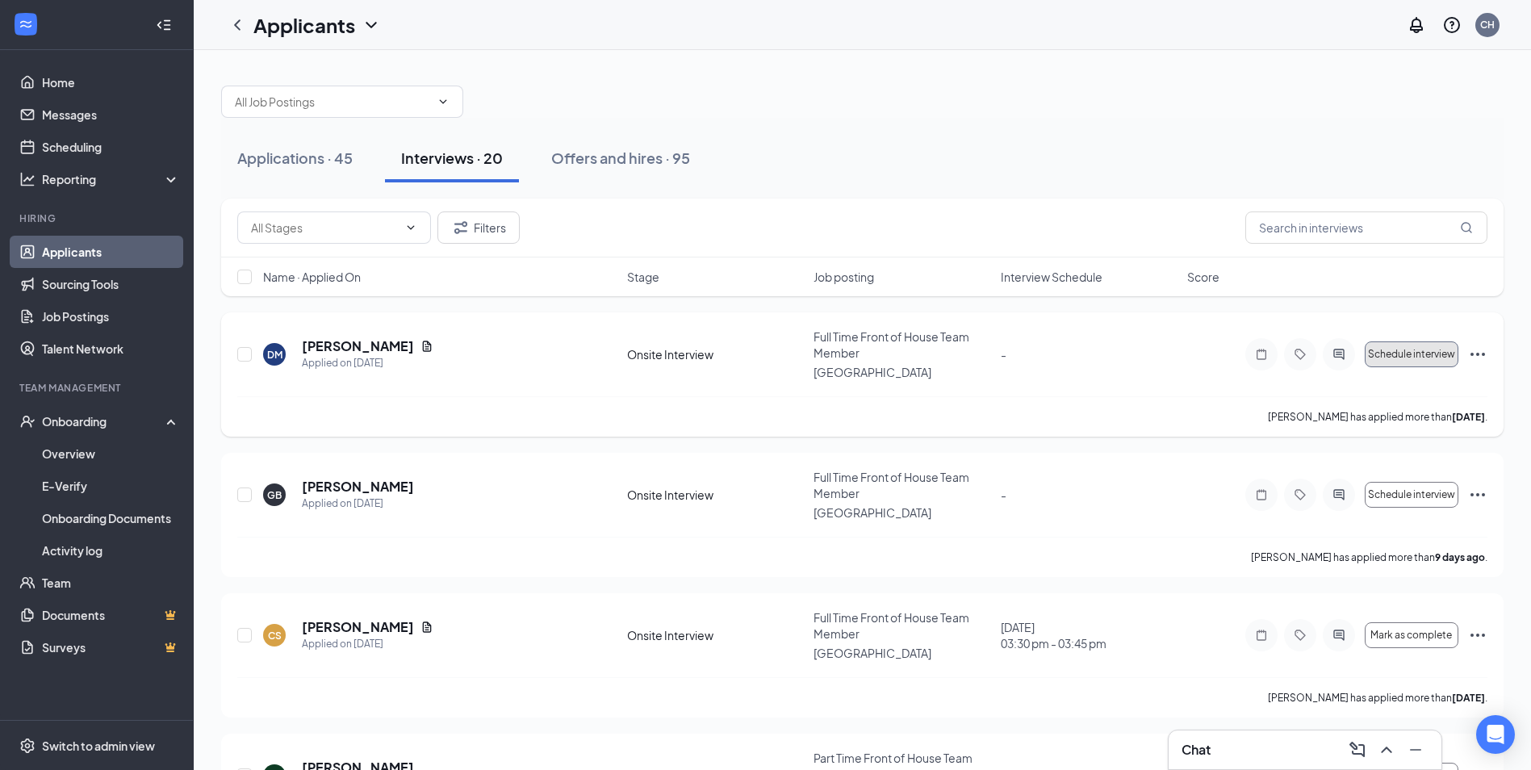
click at [1413, 349] on span "Schedule interview" at bounding box center [1411, 354] width 87 height 11
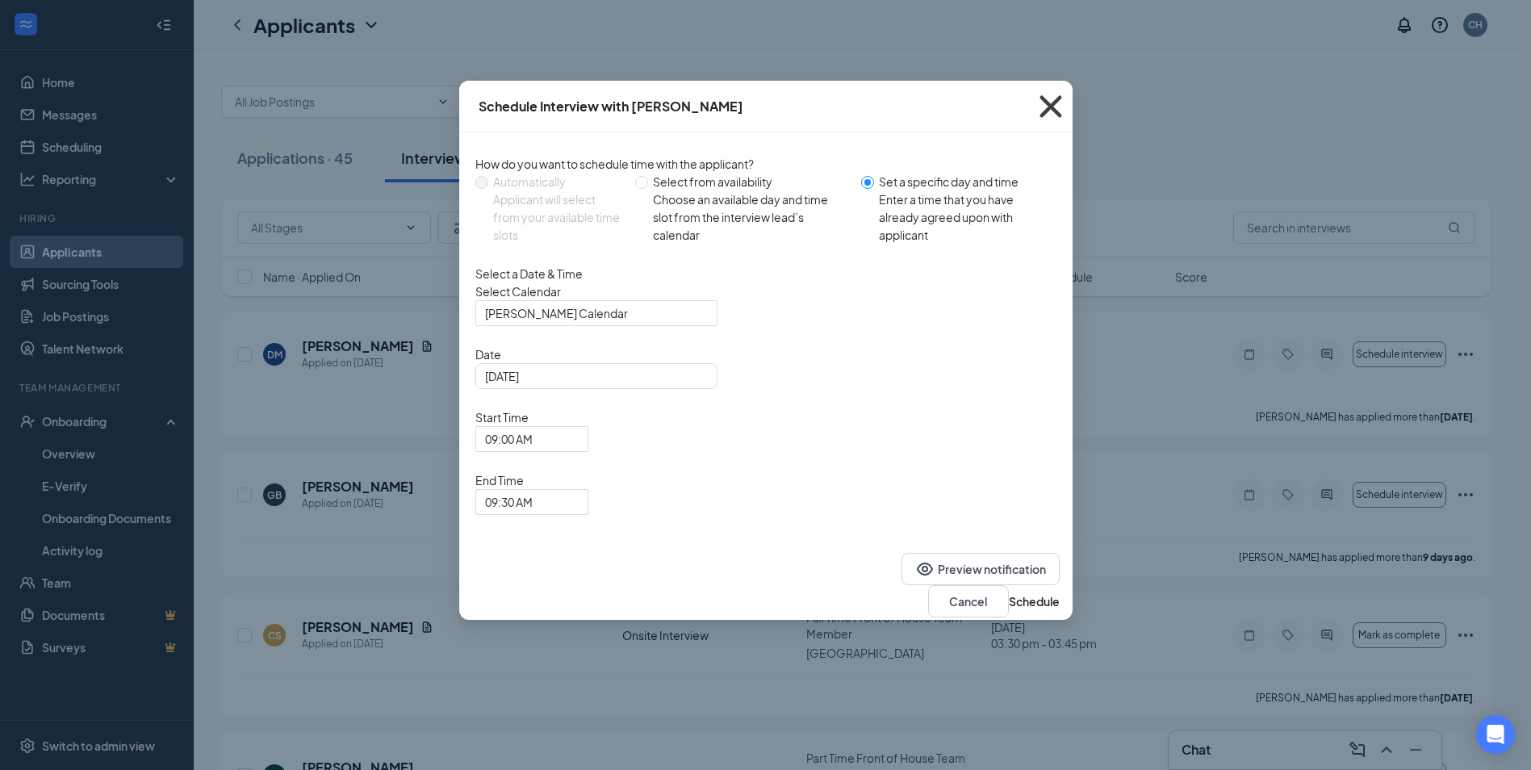
click at [1048, 103] on icon "Cross" at bounding box center [1051, 107] width 44 height 44
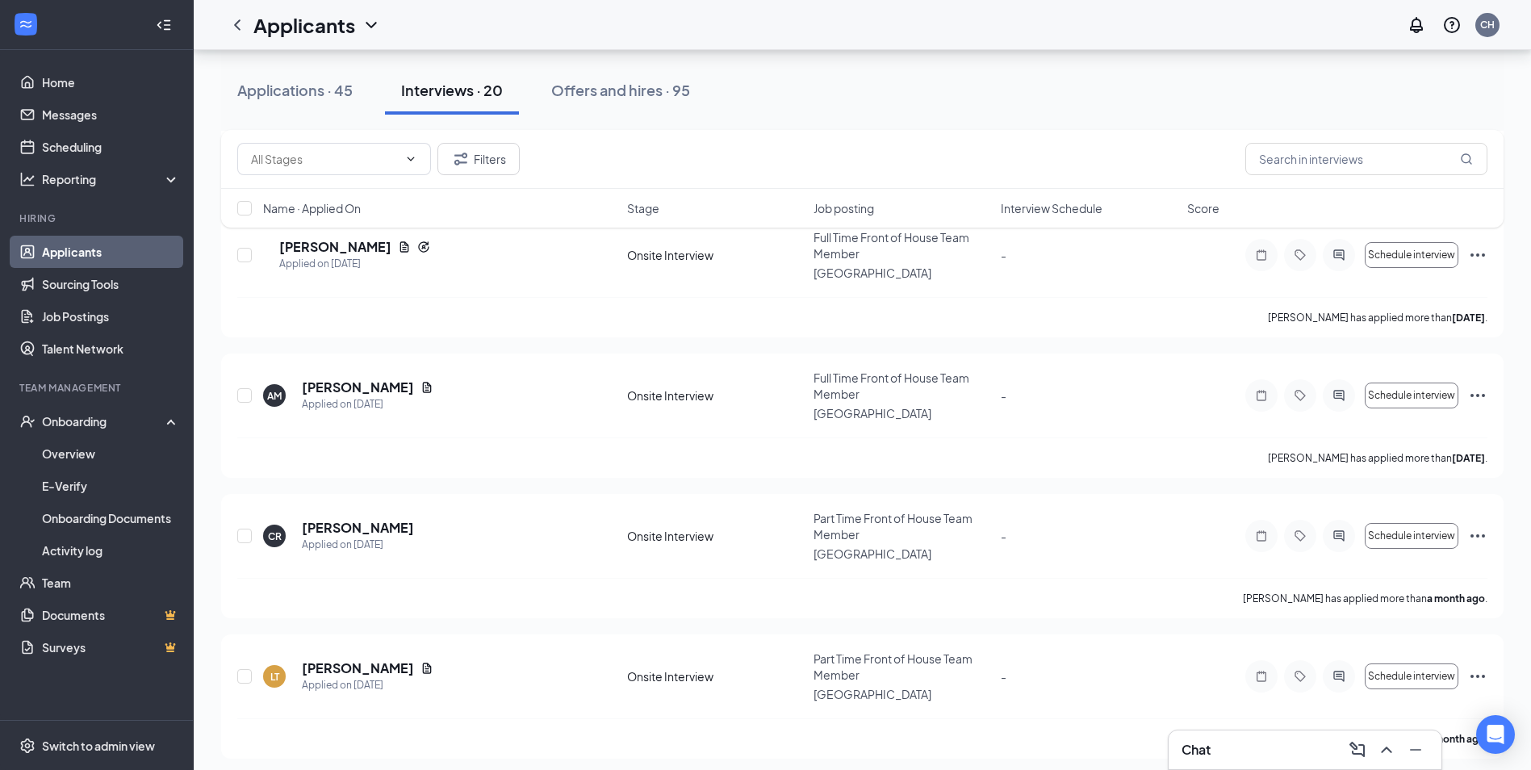
scroll to position [1049, 0]
